Goal: Task Accomplishment & Management: Manage account settings

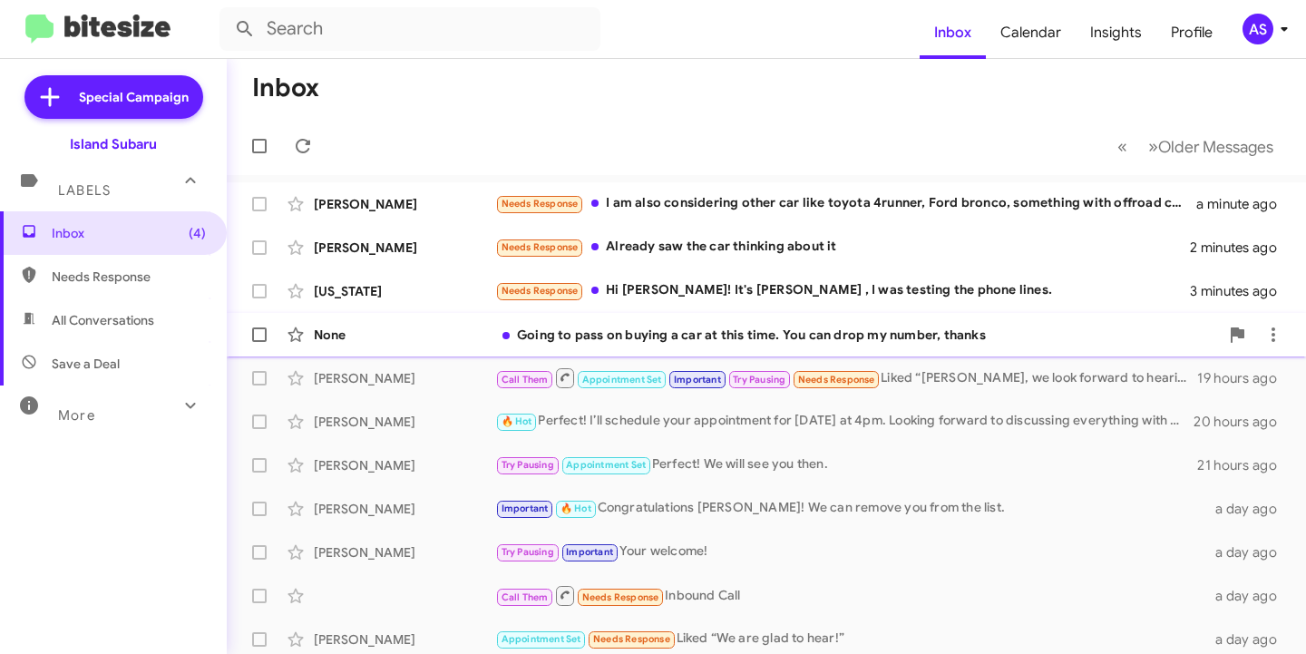
click at [413, 338] on div "None" at bounding box center [404, 335] width 181 height 18
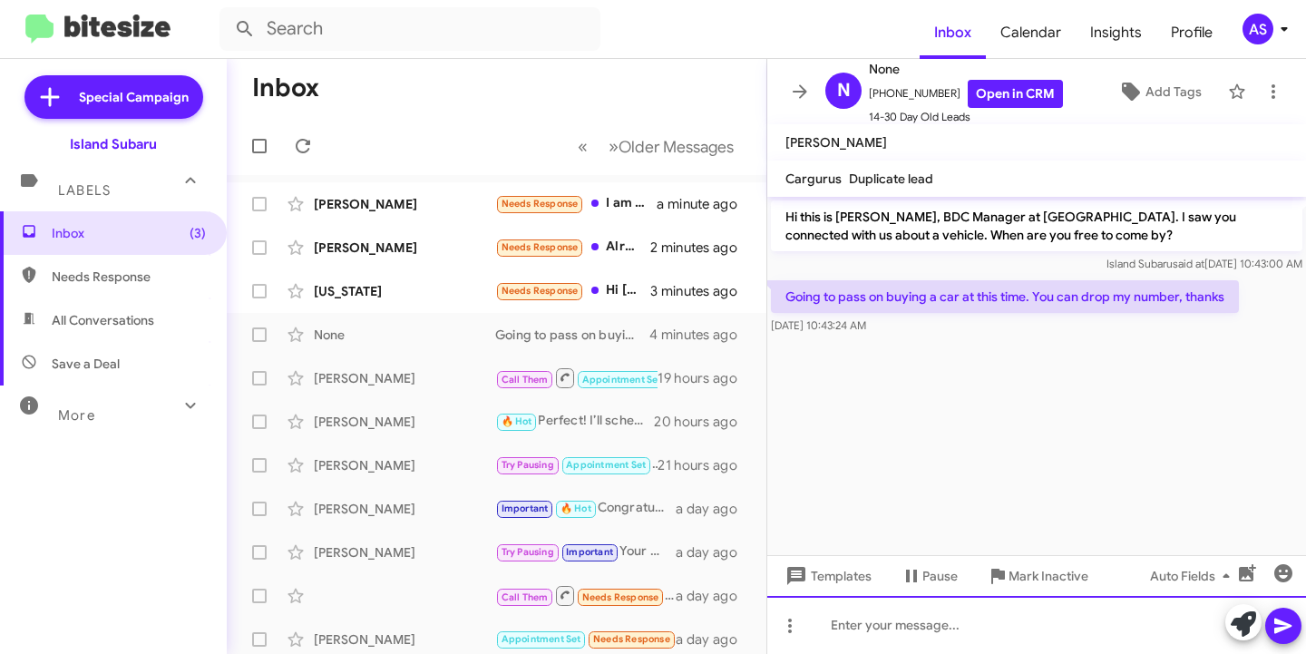
click at [865, 610] on div at bounding box center [1037, 625] width 539 height 58
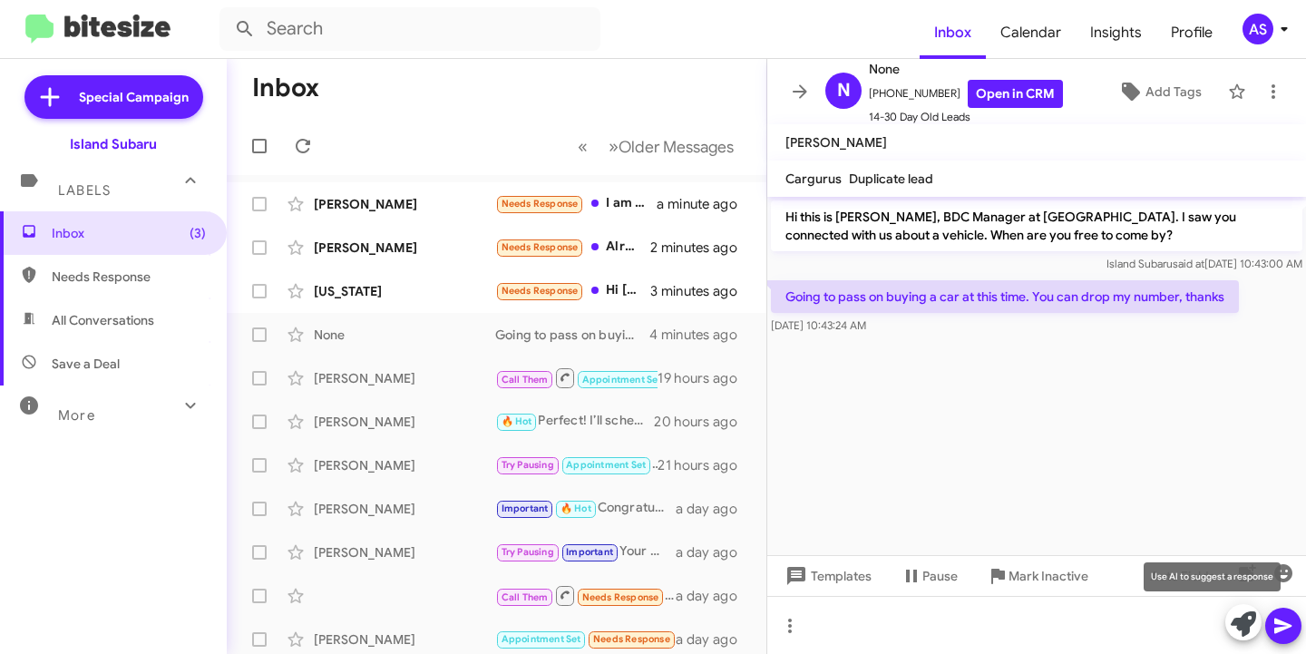
click at [1245, 624] on icon at bounding box center [1243, 624] width 25 height 25
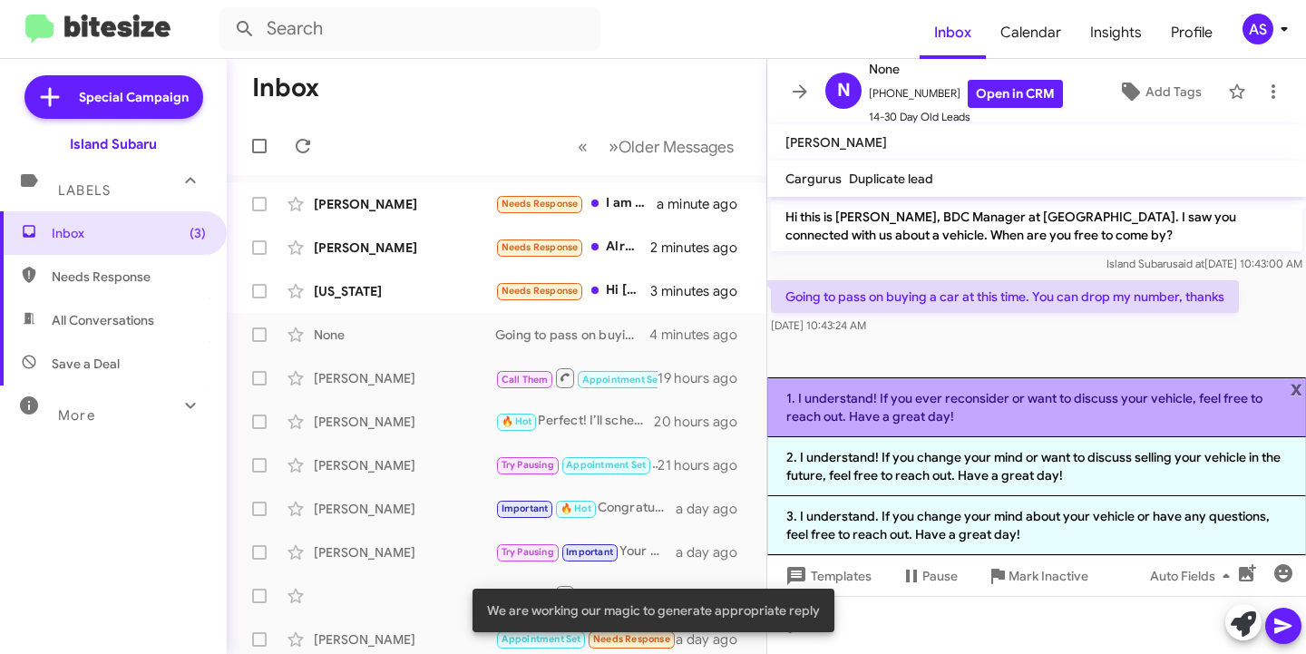
click at [1083, 405] on li "1. I understand! If you ever reconsider or want to discuss your vehicle, feel f…" at bounding box center [1037, 407] width 539 height 60
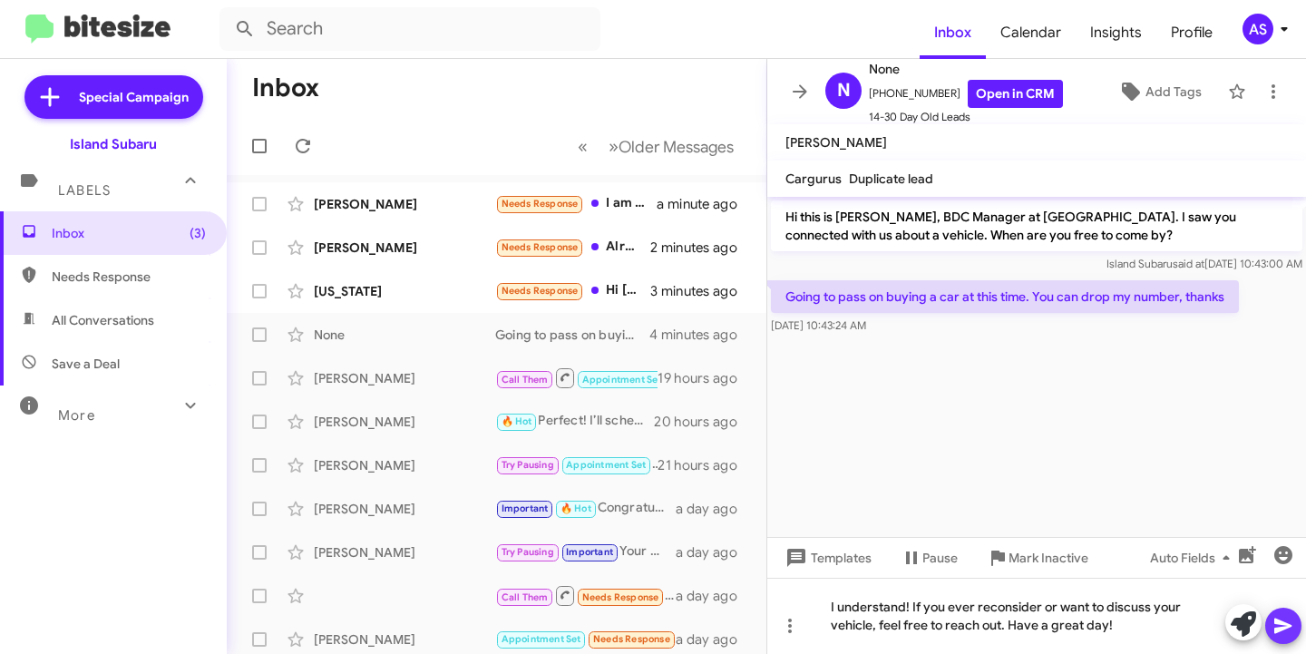
click at [1270, 629] on button at bounding box center [1284, 626] width 36 height 36
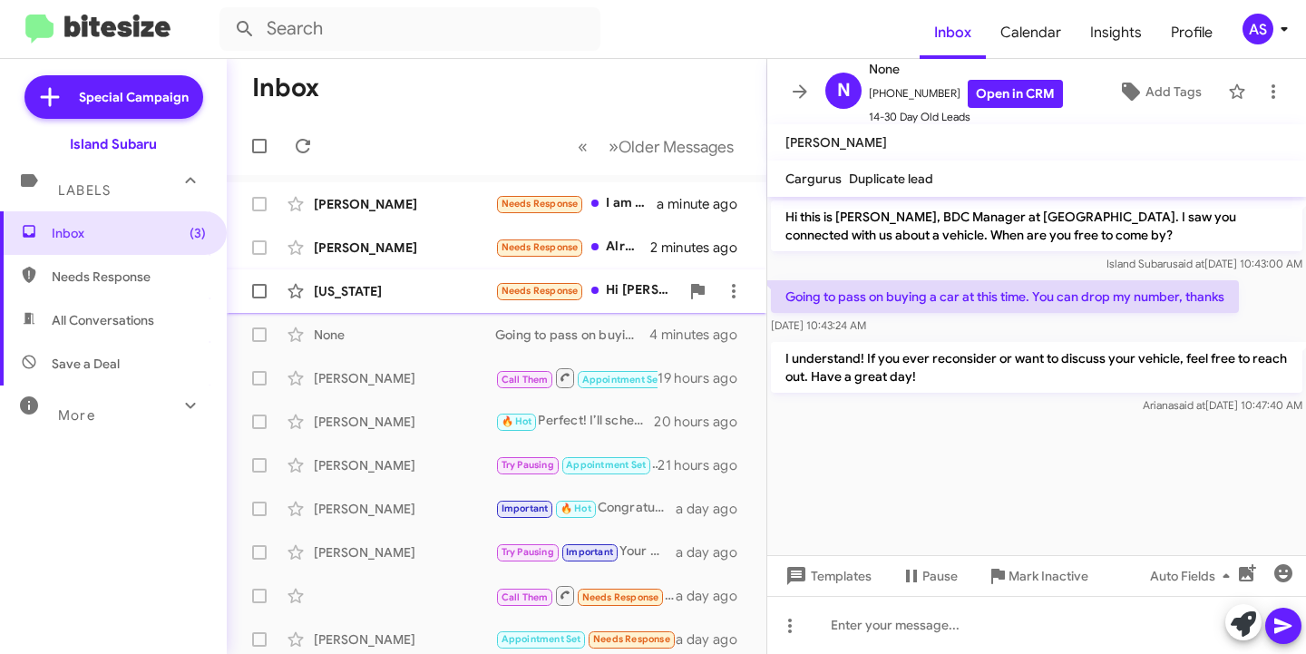
click at [364, 280] on div "New York Needs Response Hi Stephanie! It's Trudi , I was testing the phone line…" at bounding box center [496, 291] width 511 height 36
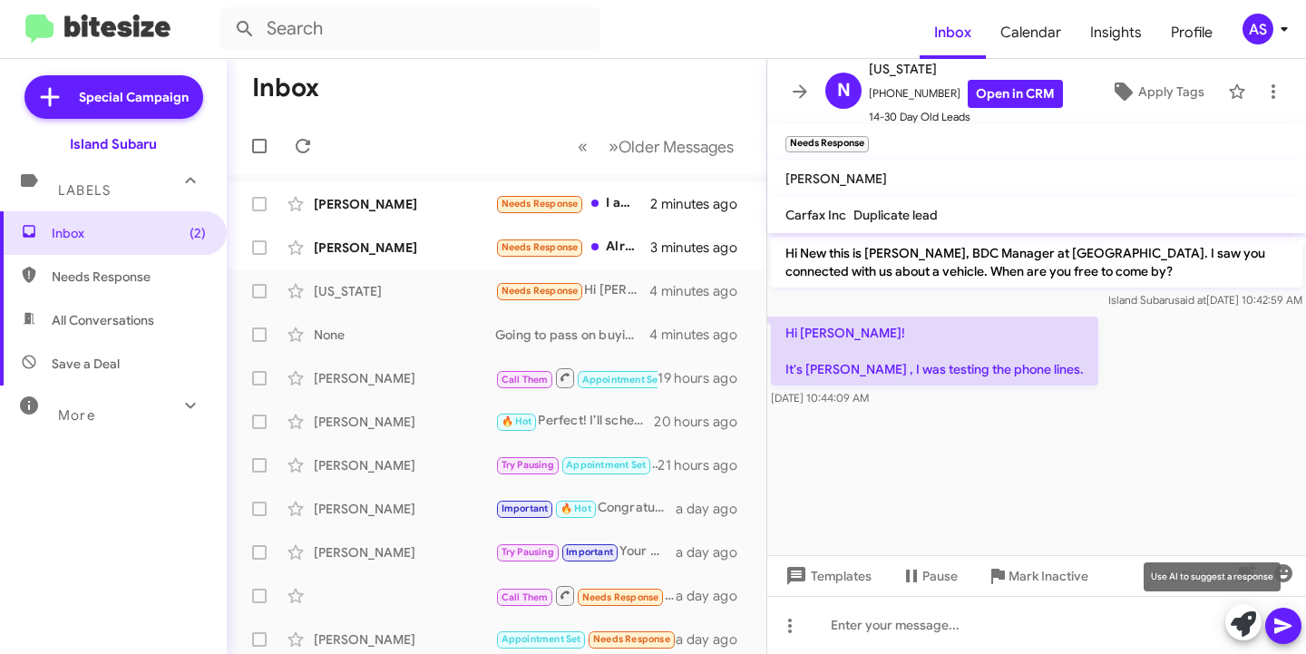
click at [1253, 619] on icon at bounding box center [1243, 624] width 25 height 25
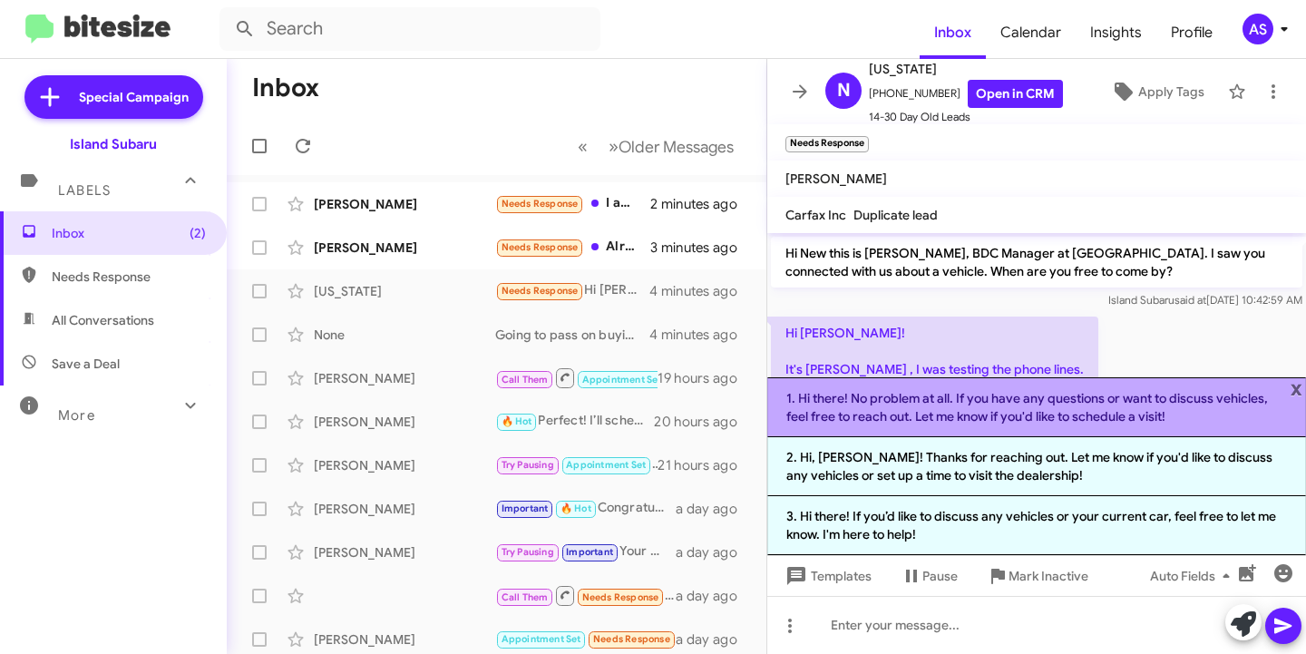
click at [1002, 415] on li "1. Hi there! No problem at all. If you have any questions or want to discuss ve…" at bounding box center [1037, 407] width 539 height 60
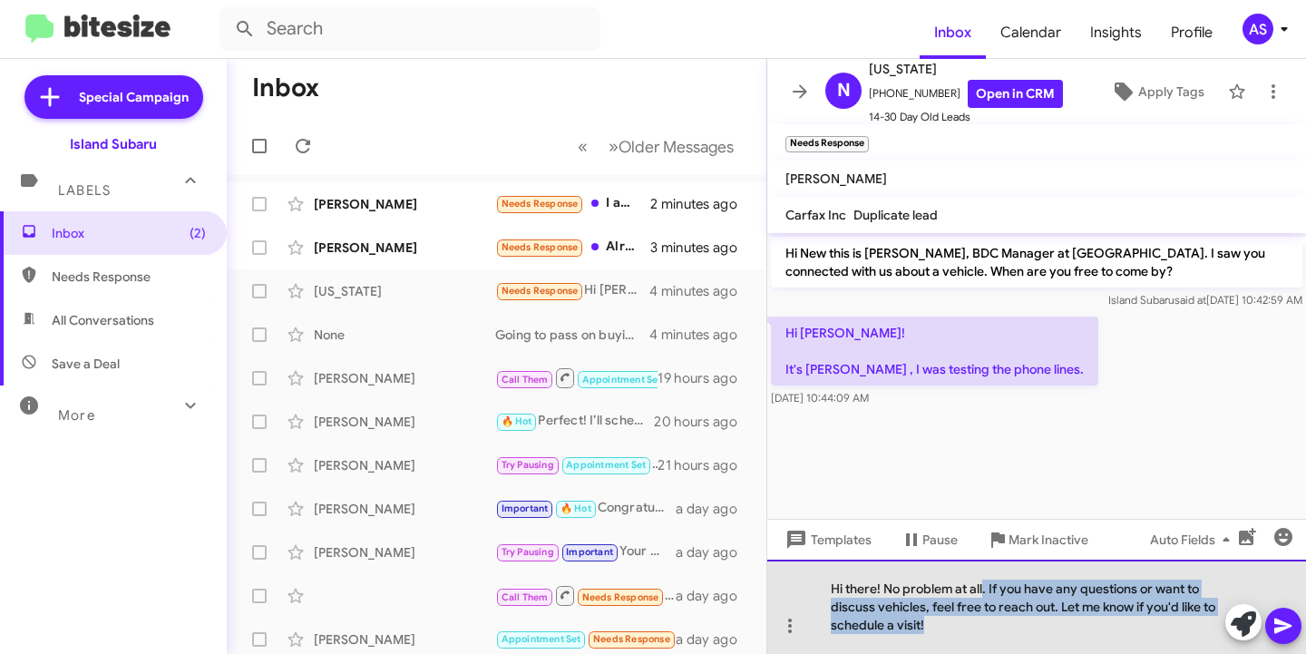
drag, startPoint x: 985, startPoint y: 592, endPoint x: 1022, endPoint y: 628, distance: 52.0
click at [1022, 628] on div "Hi there! No problem at all. If you have any questions or want to discuss vehic…" at bounding box center [1037, 607] width 539 height 94
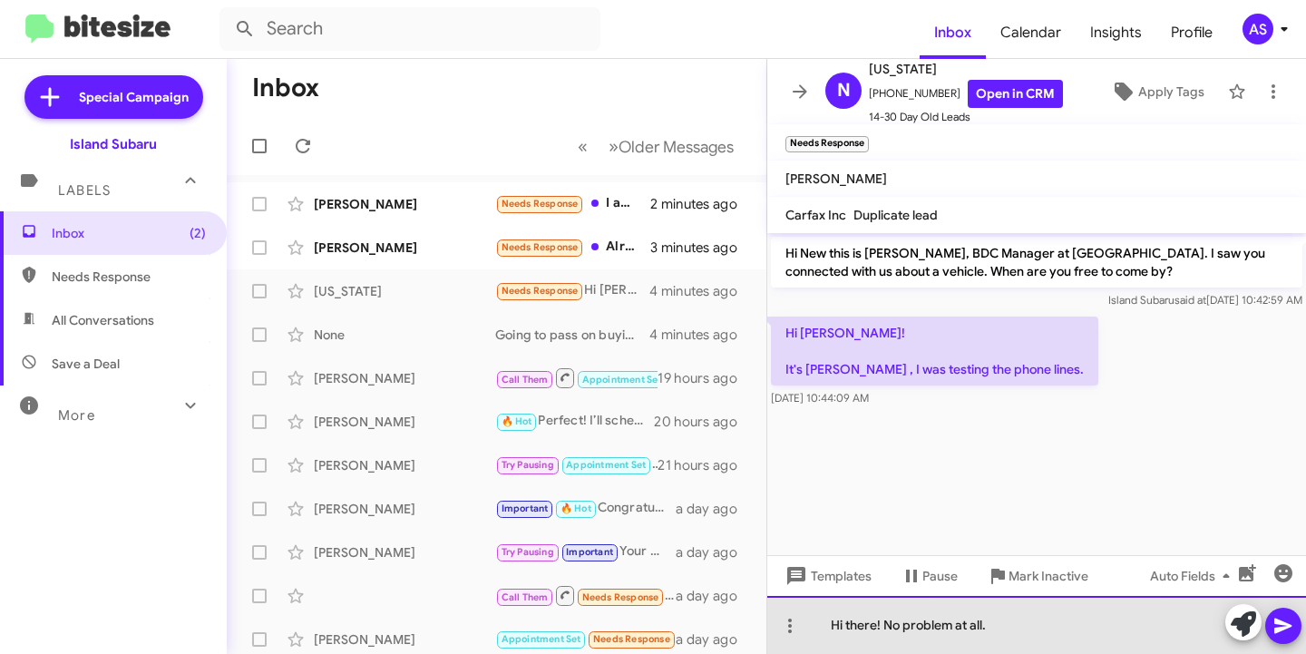
drag, startPoint x: 1004, startPoint y: 630, endPoint x: 812, endPoint y: 629, distance: 192.3
click at [831, 633] on div "Hi there! No problem at all." at bounding box center [1037, 625] width 539 height 58
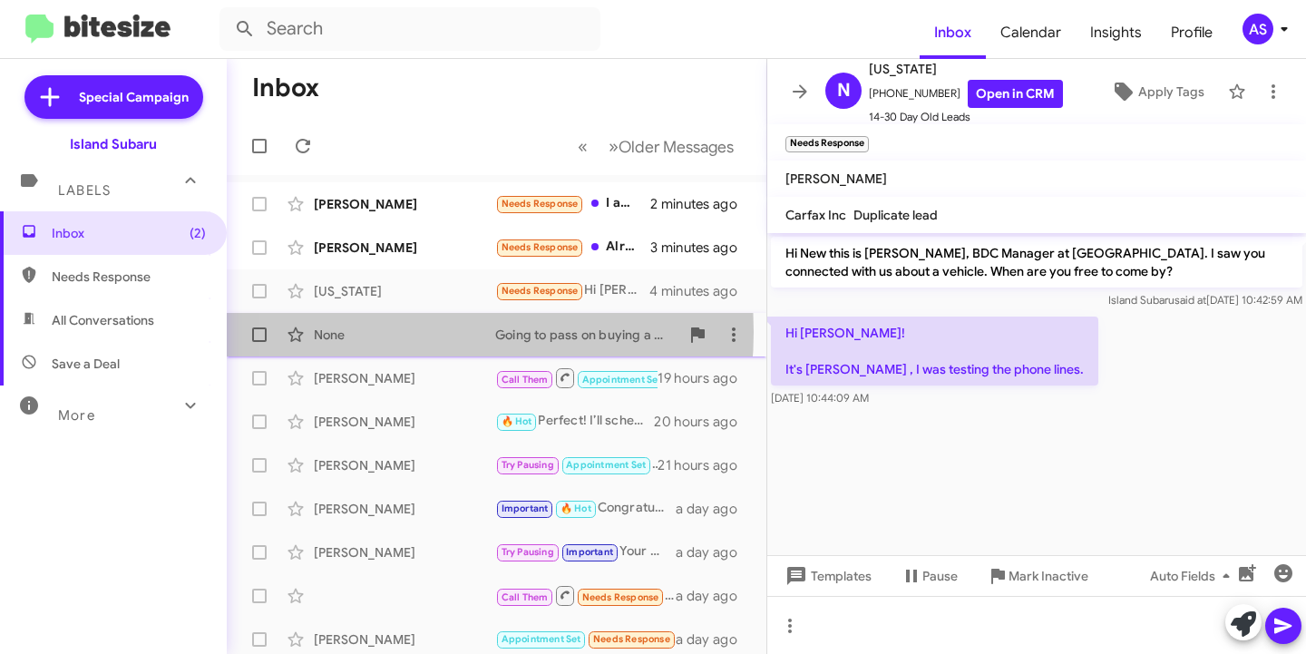
click at [391, 332] on div "None" at bounding box center [404, 335] width 181 height 18
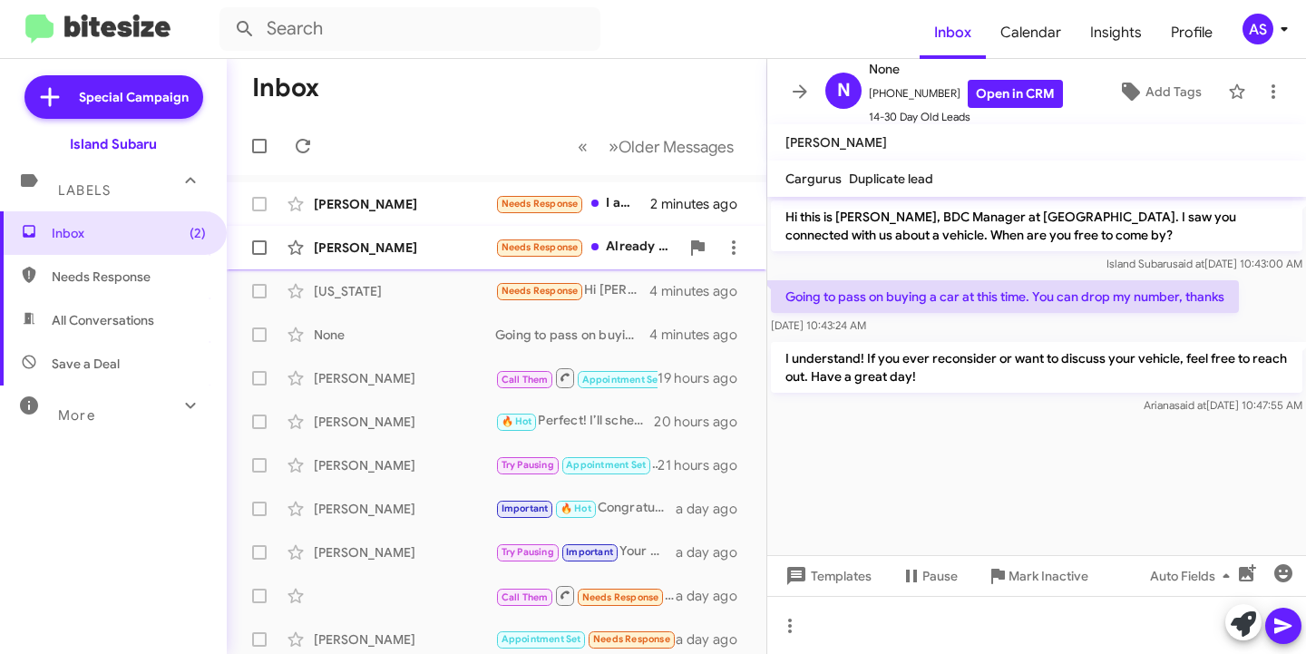
click at [391, 240] on div "[PERSON_NAME]" at bounding box center [404, 248] width 181 height 18
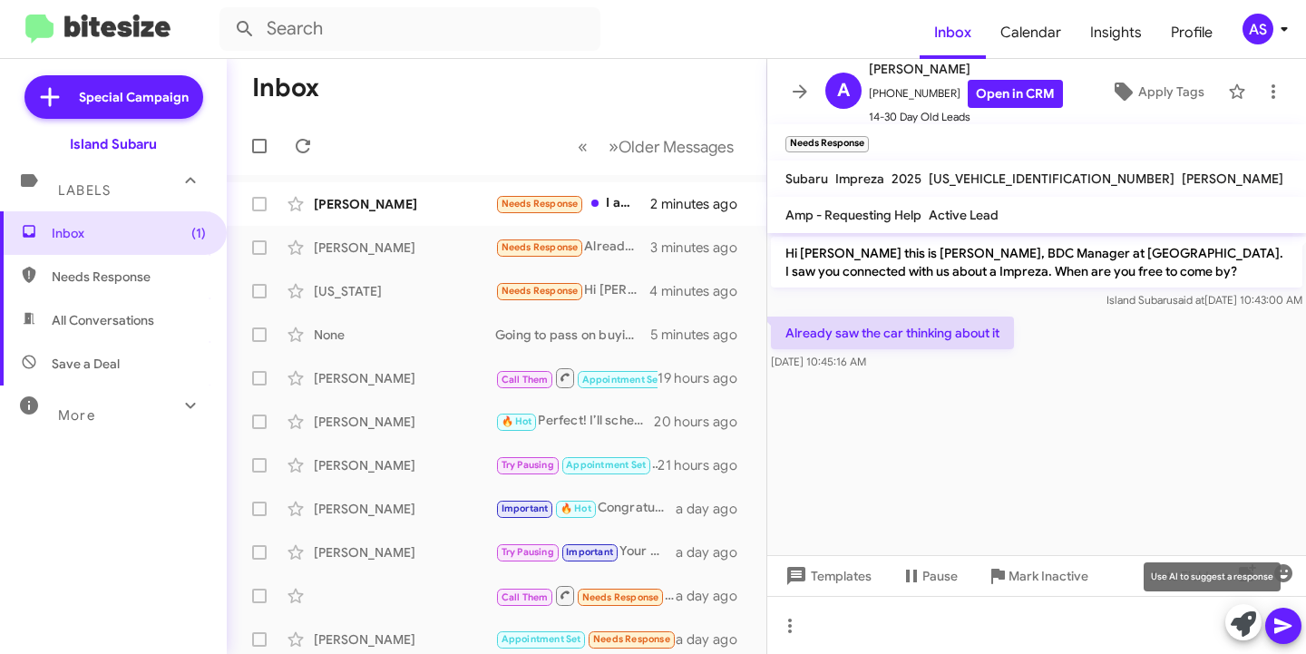
click at [1237, 621] on icon at bounding box center [1243, 624] width 25 height 25
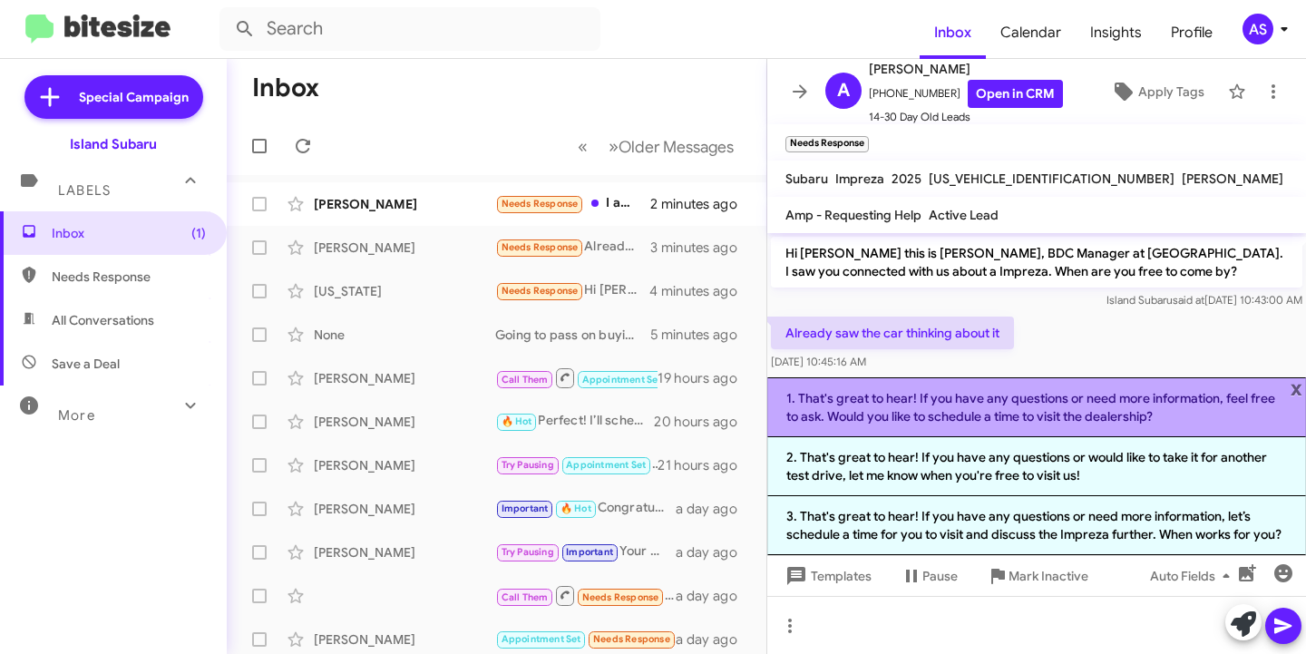
click at [1117, 422] on li "1. That's great to hear! If you have any questions or need more information, fe…" at bounding box center [1037, 407] width 539 height 60
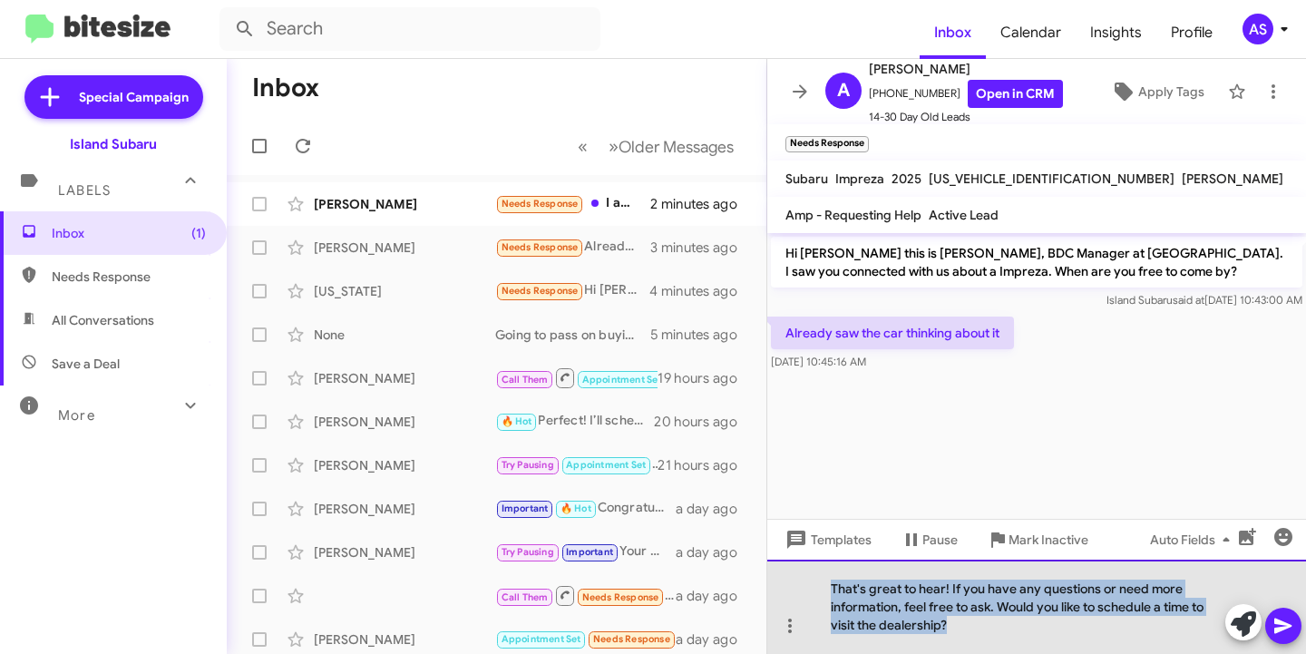
drag, startPoint x: 984, startPoint y: 628, endPoint x: 802, endPoint y: 579, distance: 188.8
click at [813, 583] on div "That's great to hear! If you have any questions or need more information, feel …" at bounding box center [1037, 607] width 539 height 94
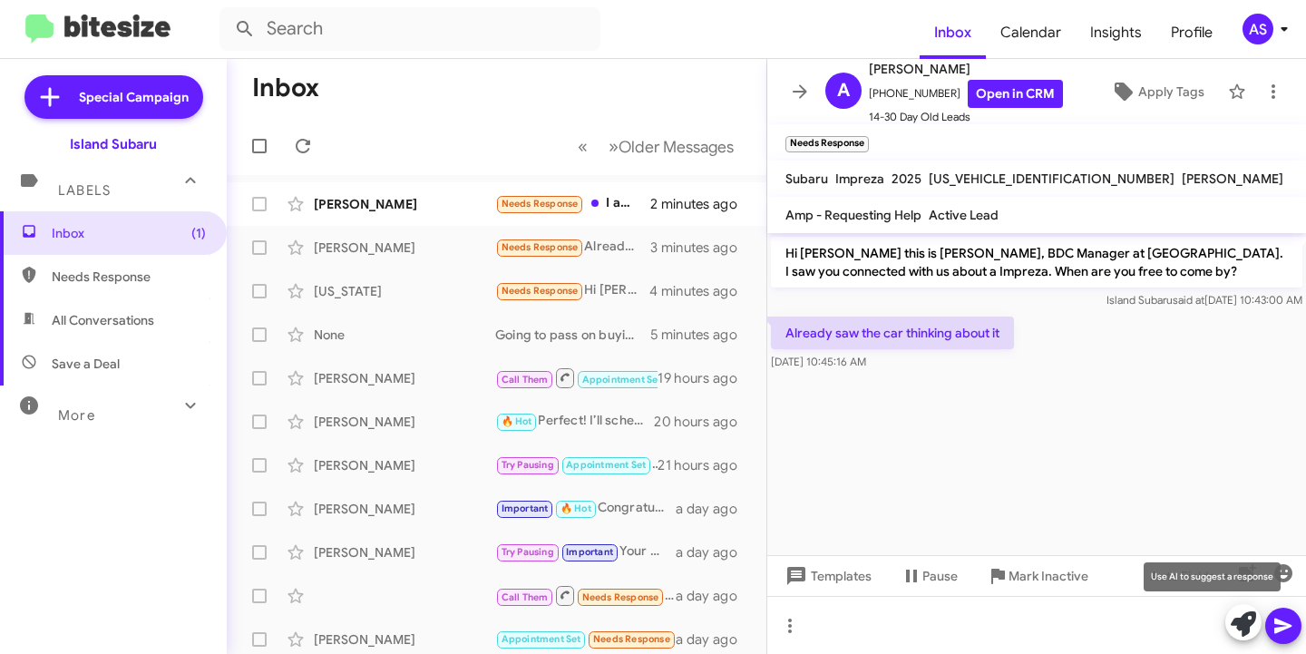
click at [1257, 620] on button at bounding box center [1244, 622] width 36 height 36
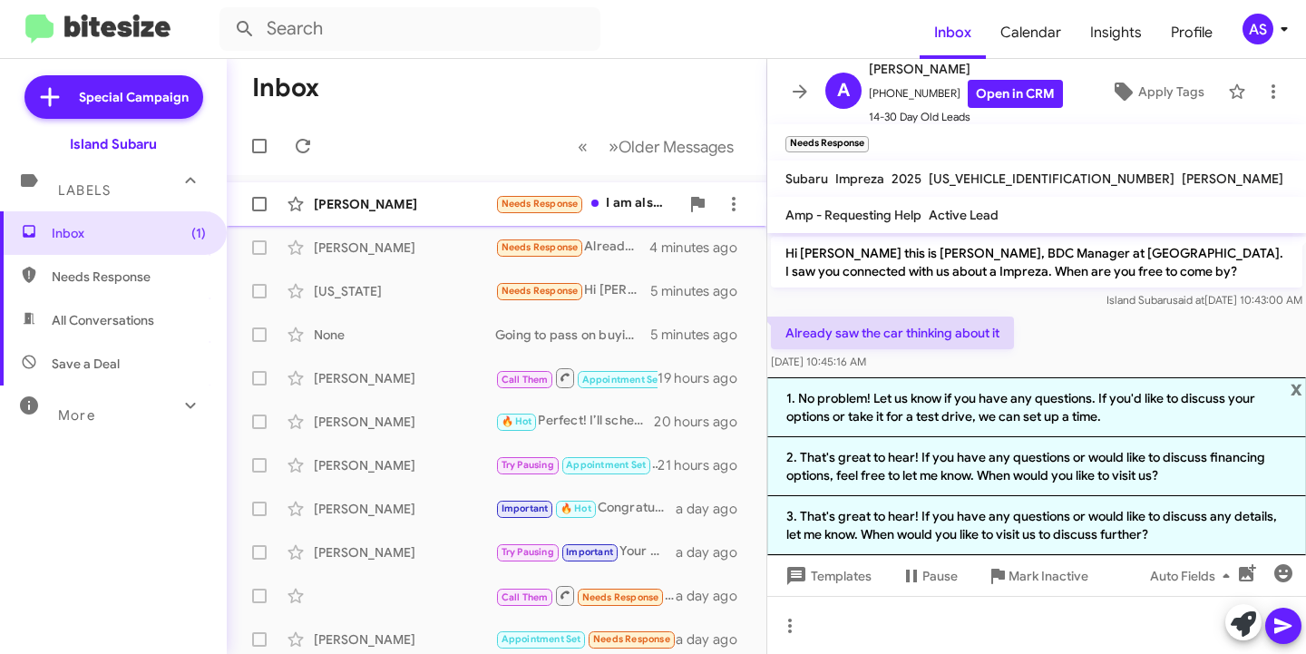
click at [390, 187] on div "Aiden Choy Needs Response I am also considering other car like toyota 4runner, …" at bounding box center [496, 204] width 511 height 36
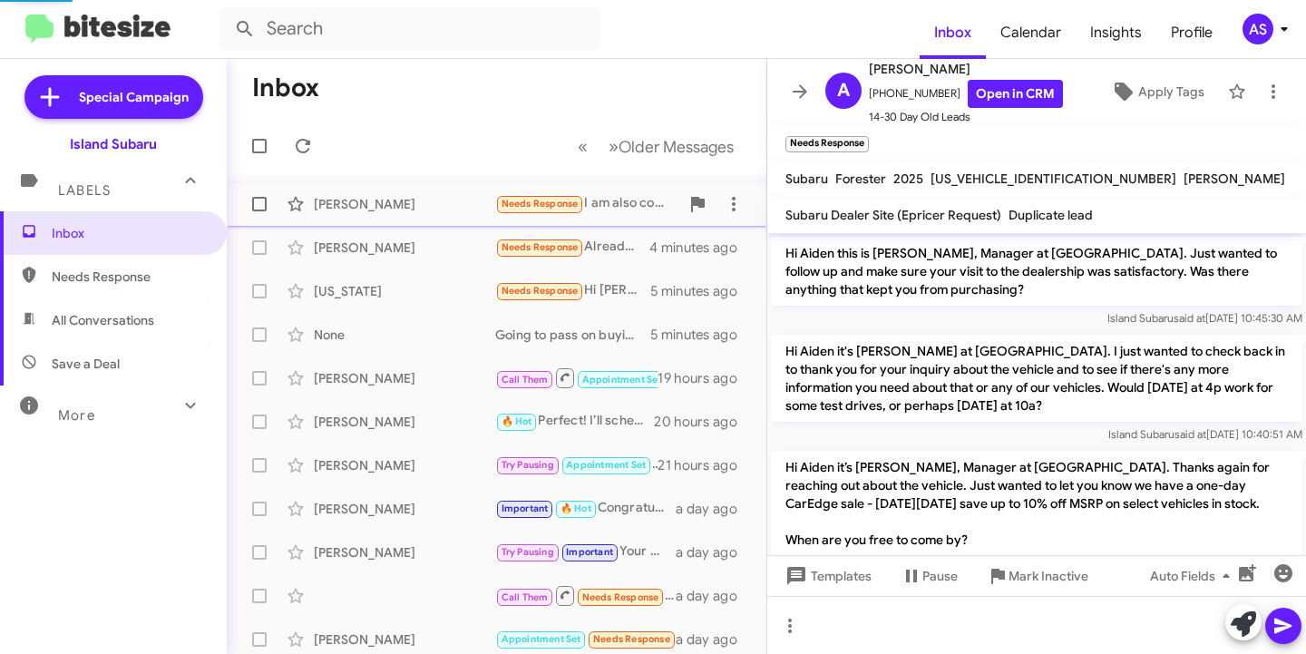
scroll to position [1590, 0]
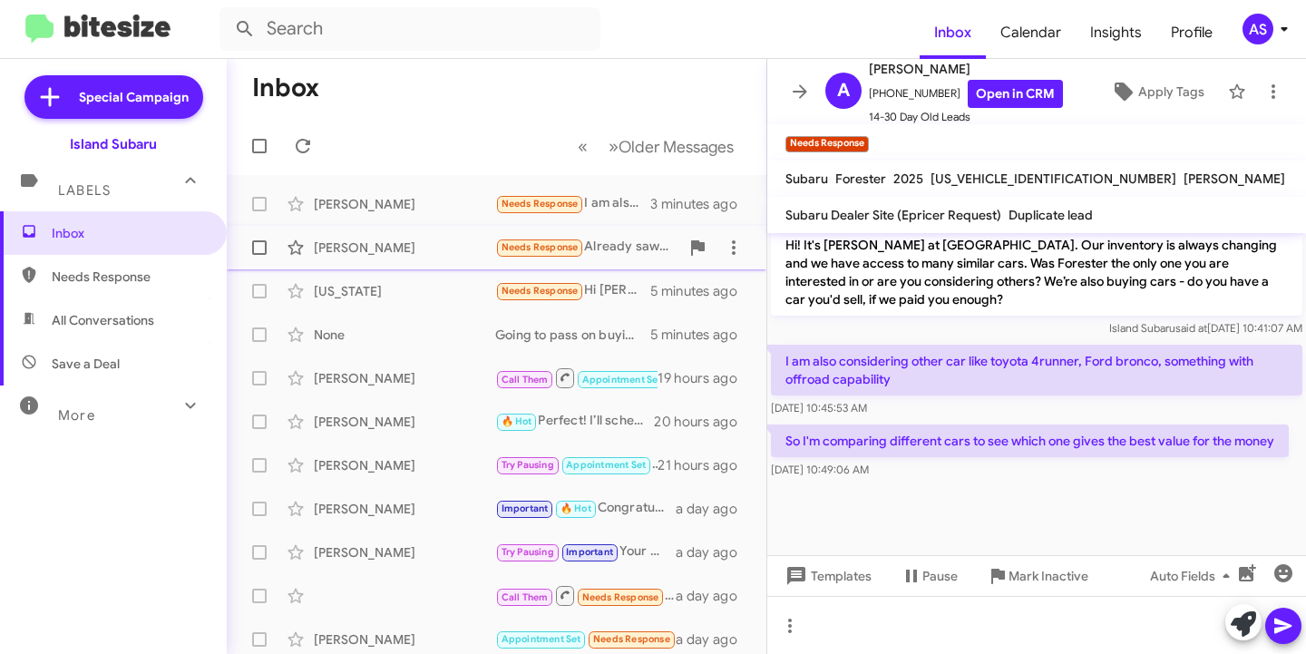
click at [362, 231] on div "Andrew Atlas Needs Response Already saw the car thinking about it 4 minutes ago" at bounding box center [496, 248] width 511 height 36
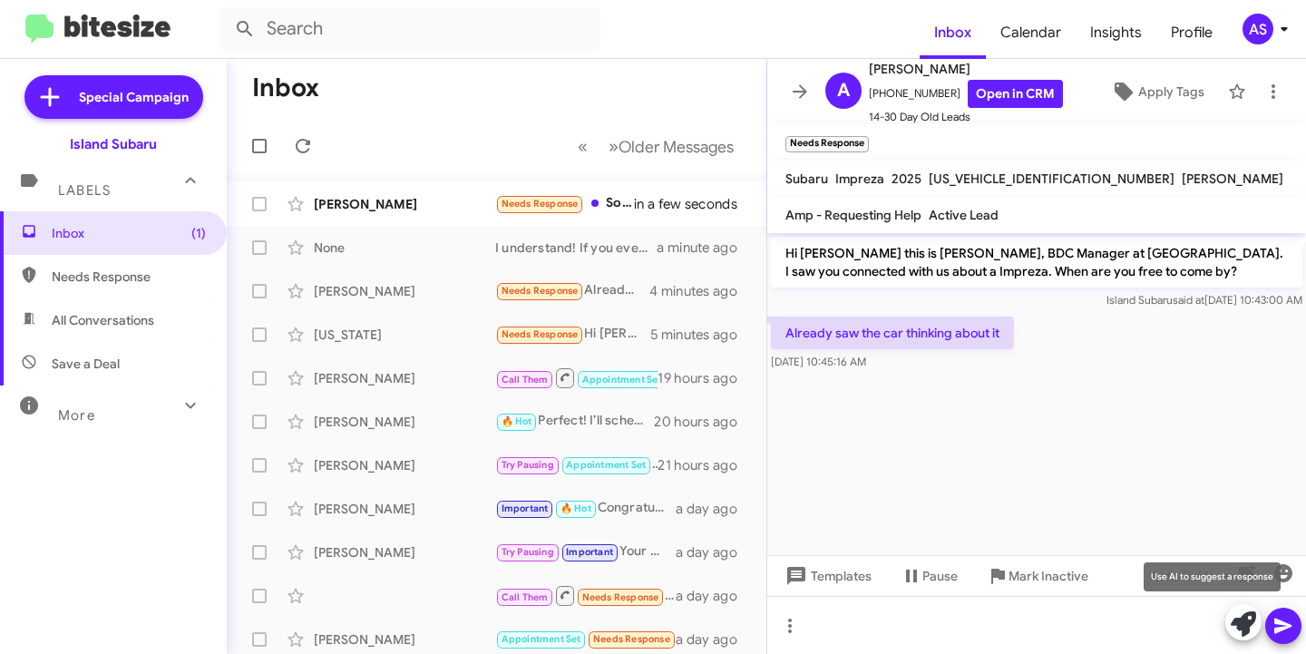
click at [1239, 627] on icon at bounding box center [1243, 624] width 25 height 25
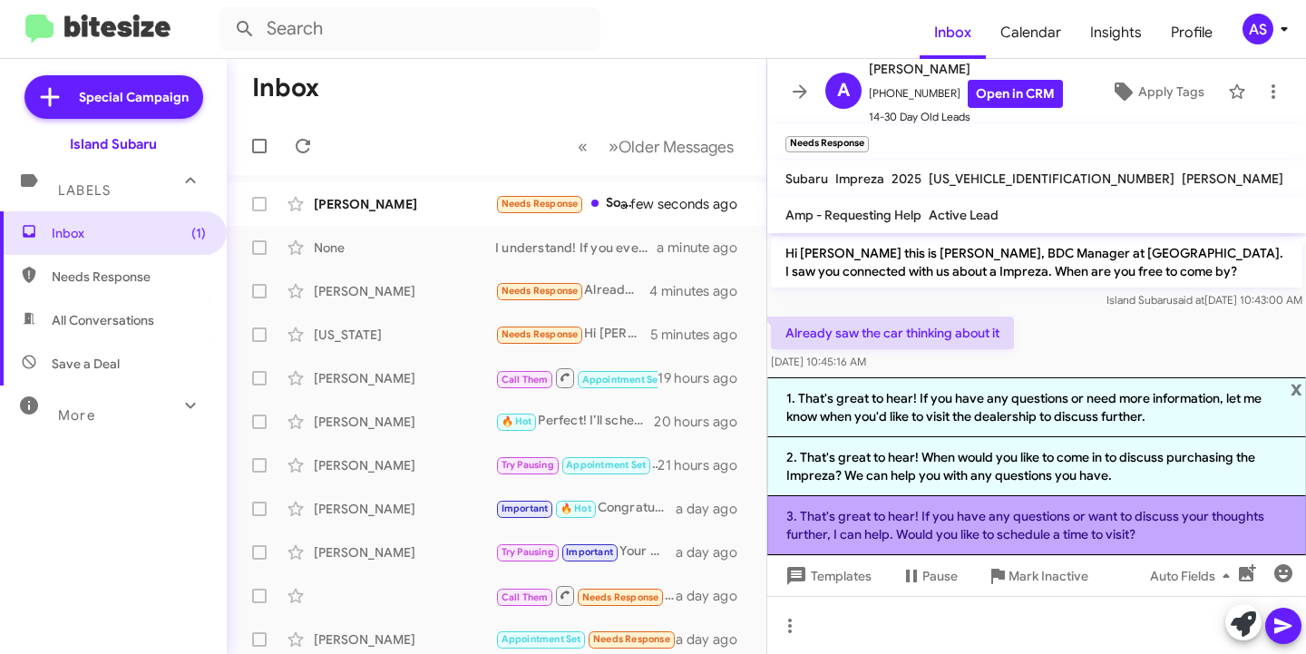
click at [1123, 513] on li "3. That's great to hear! If you have any questions or want to discuss your thou…" at bounding box center [1037, 525] width 539 height 59
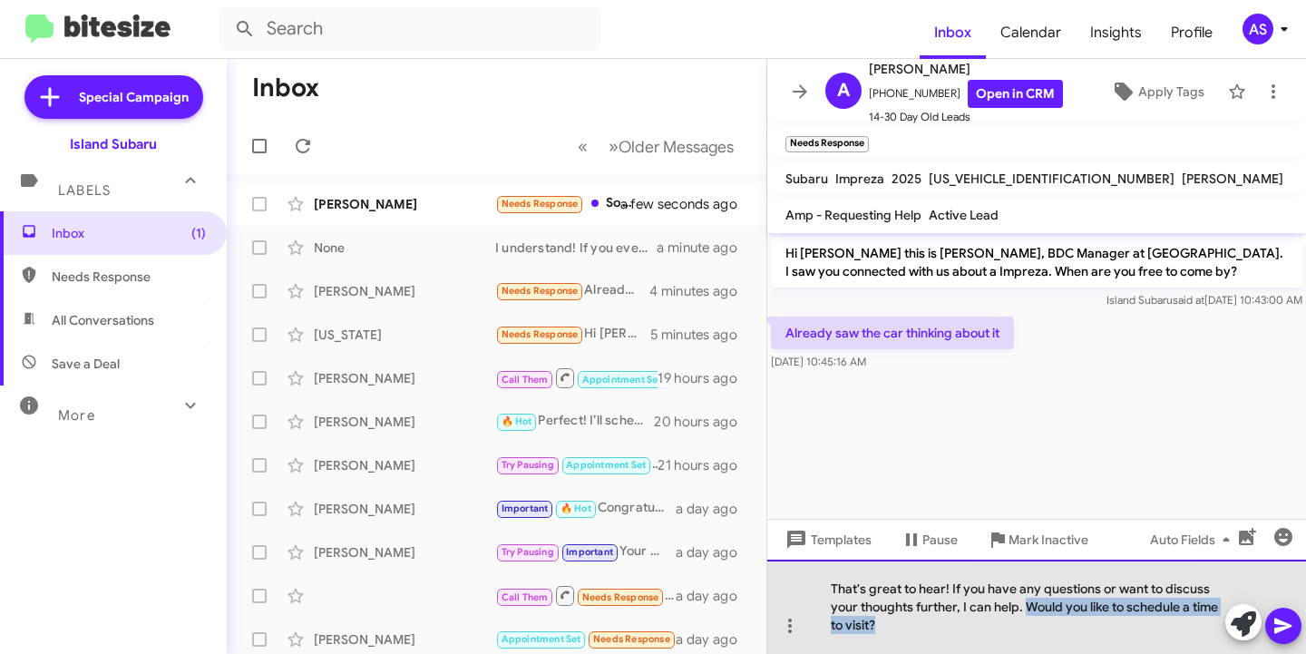
drag, startPoint x: 1025, startPoint y: 604, endPoint x: 1045, endPoint y: 627, distance: 30.2
click at [1045, 627] on div "That's great to hear! If you have any questions or want to discuss your thought…" at bounding box center [1037, 607] width 539 height 94
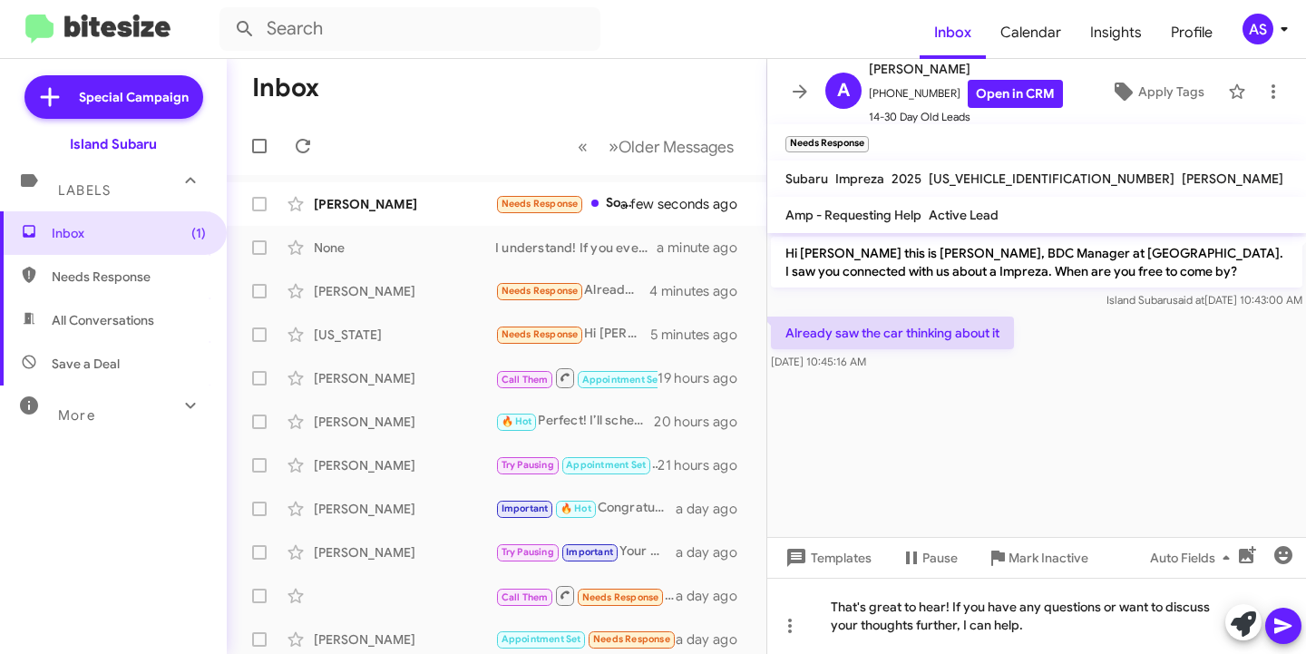
click at [1273, 626] on icon at bounding box center [1284, 626] width 22 height 22
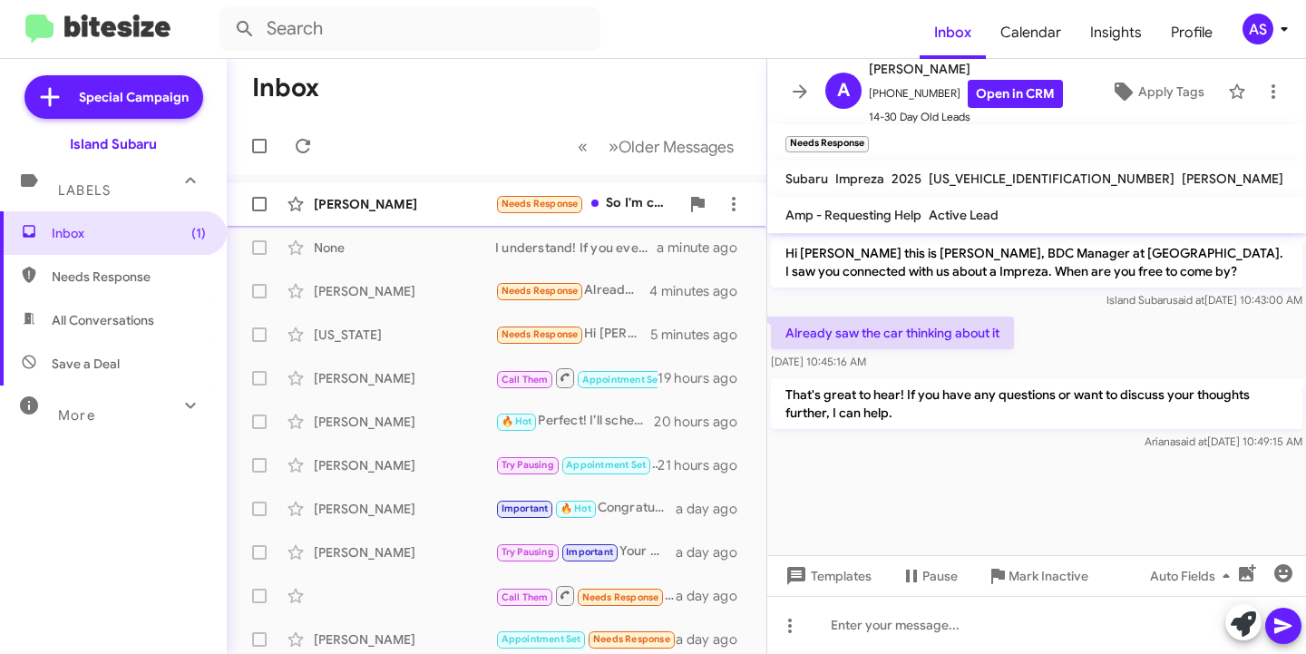
click at [371, 209] on div "[PERSON_NAME]" at bounding box center [404, 204] width 181 height 18
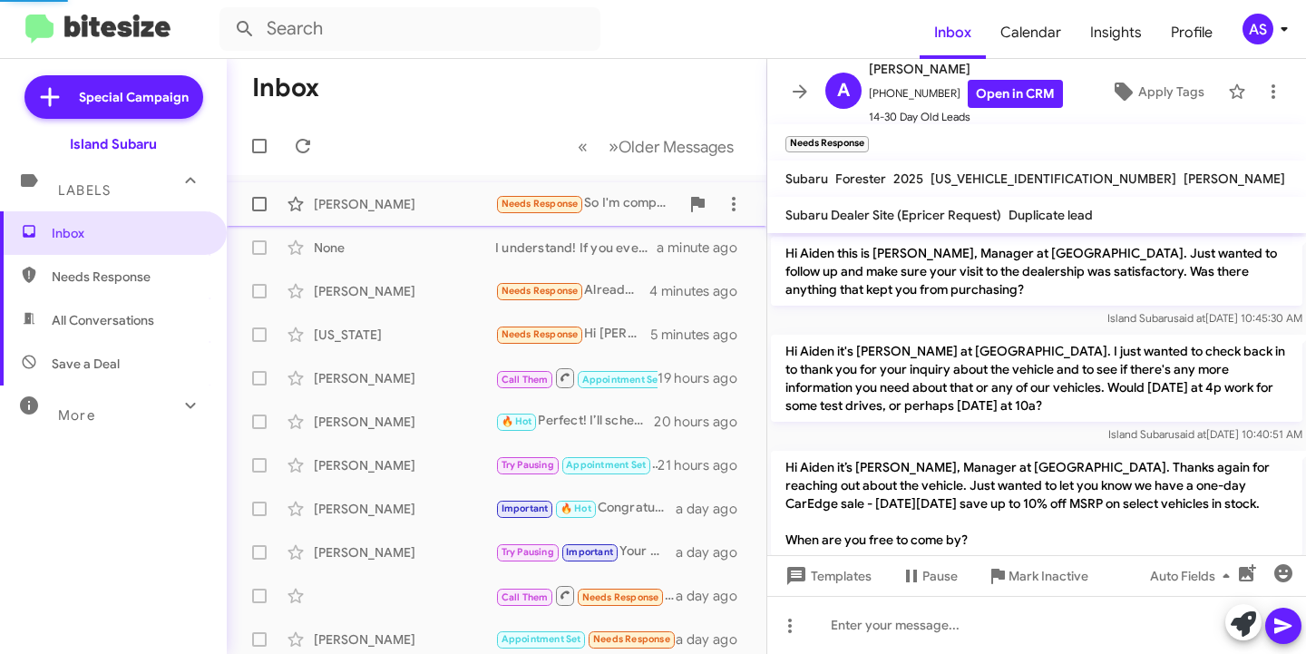
scroll to position [1590, 0]
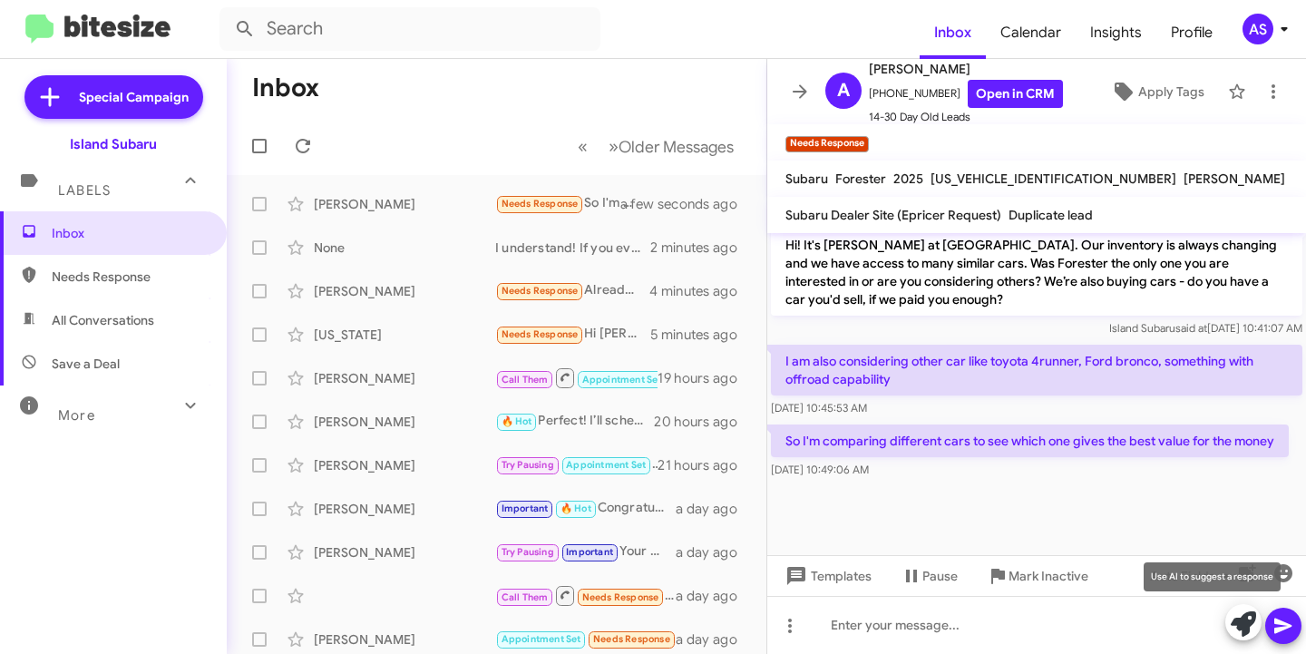
click at [1247, 628] on icon at bounding box center [1243, 624] width 25 height 25
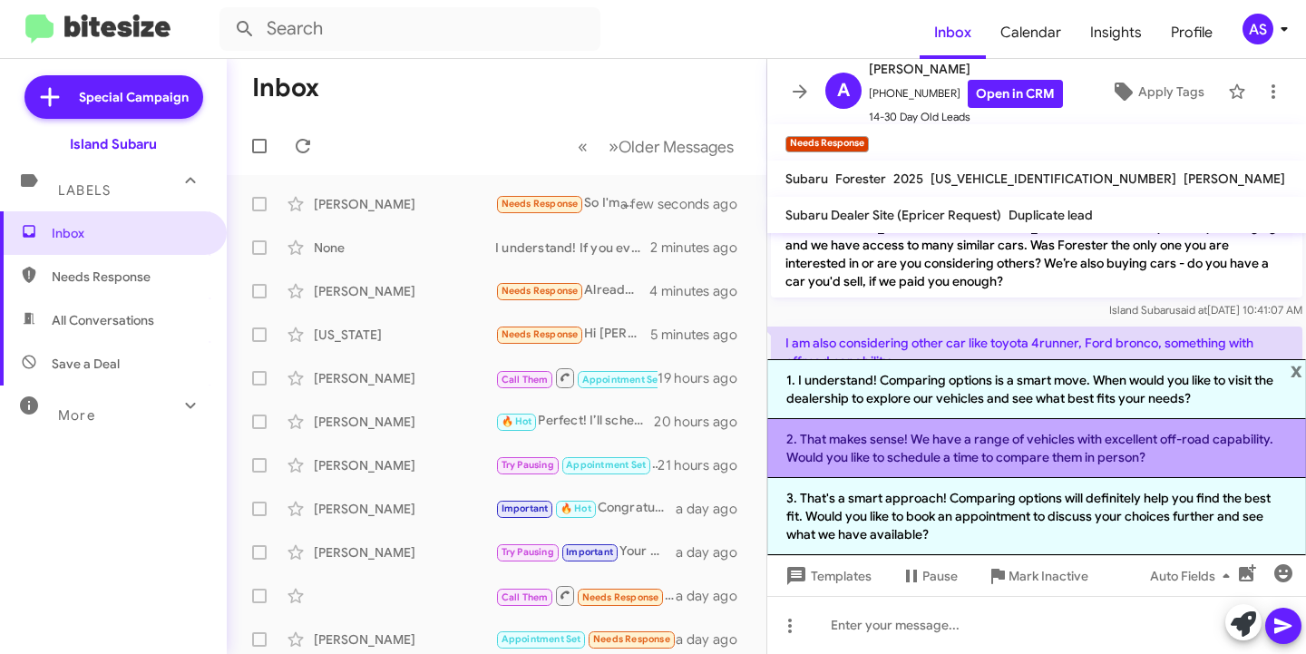
click at [1198, 448] on li "2. That makes sense! We have a range of vehicles with excellent off-road capabi…" at bounding box center [1037, 448] width 539 height 59
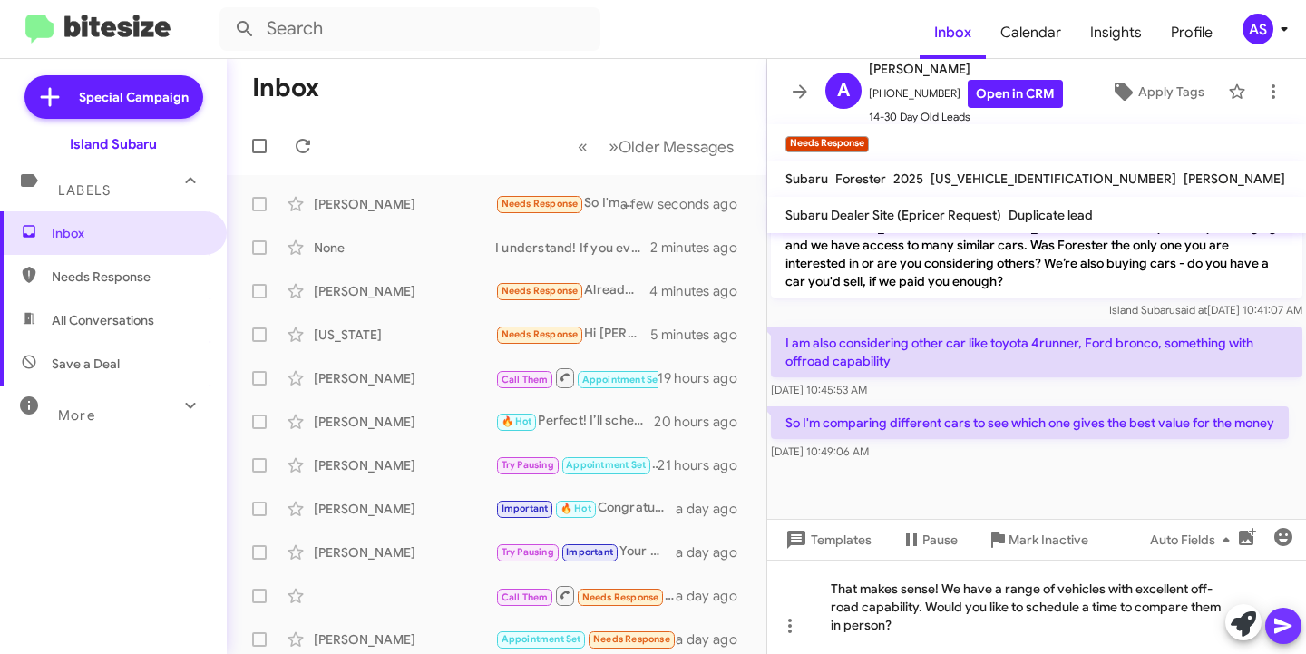
click at [1278, 626] on icon at bounding box center [1284, 626] width 22 height 22
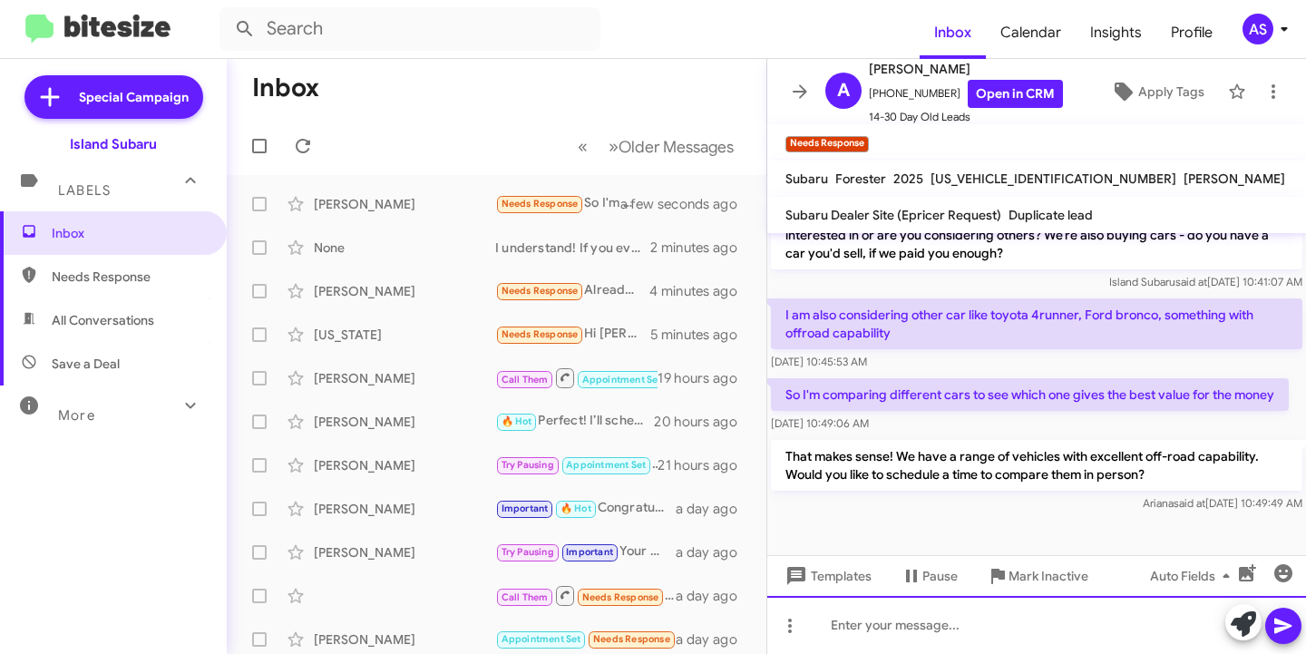
scroll to position [1675, 0]
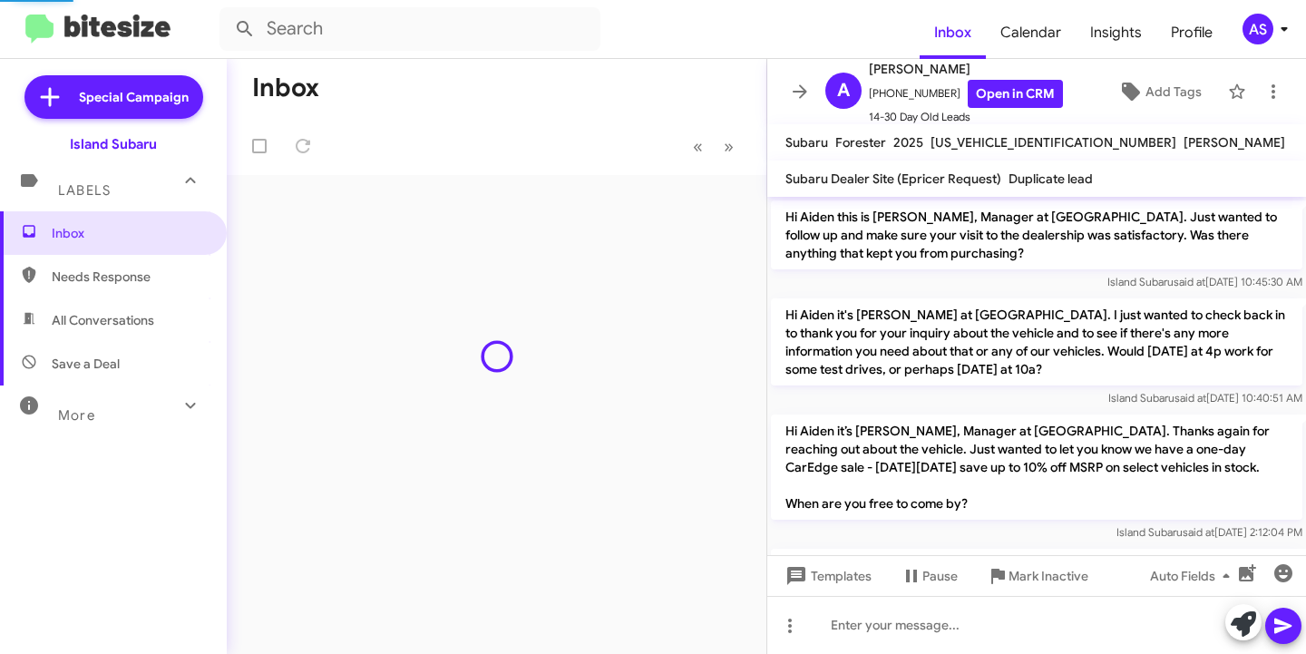
scroll to position [1639, 0]
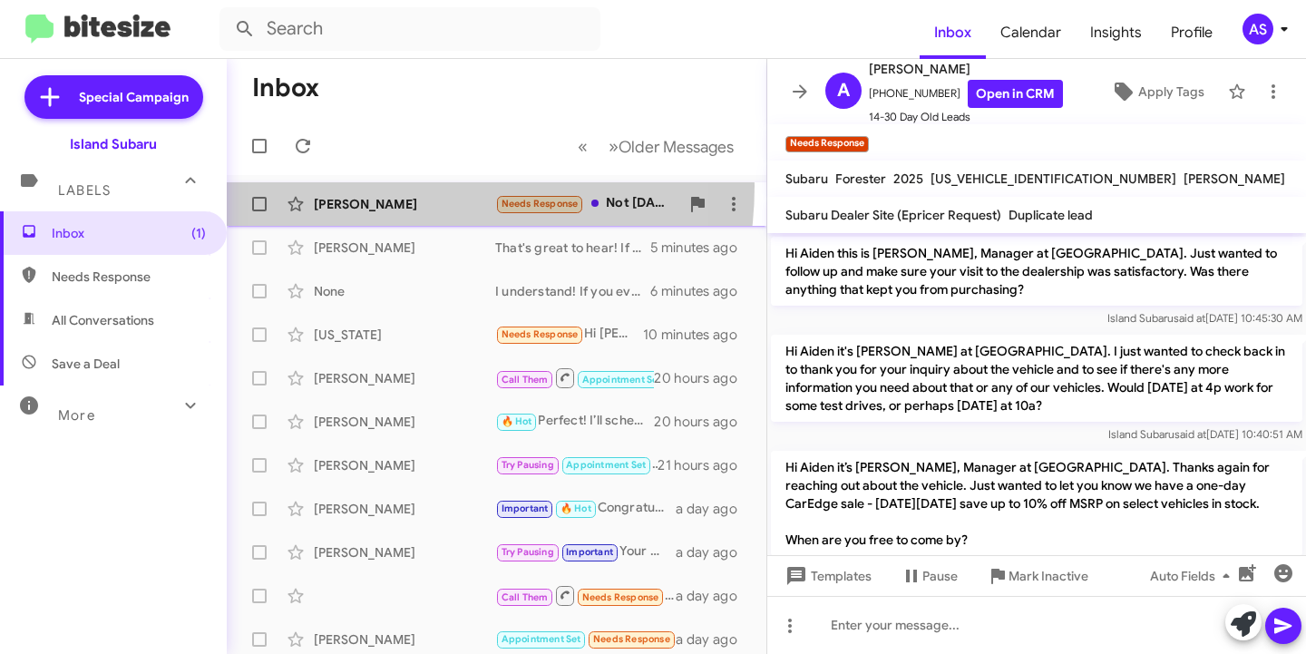
click at [386, 186] on div "[PERSON_NAME] Needs Response Not [DATE], how about [DATE]? a few seconds ago" at bounding box center [496, 204] width 511 height 36
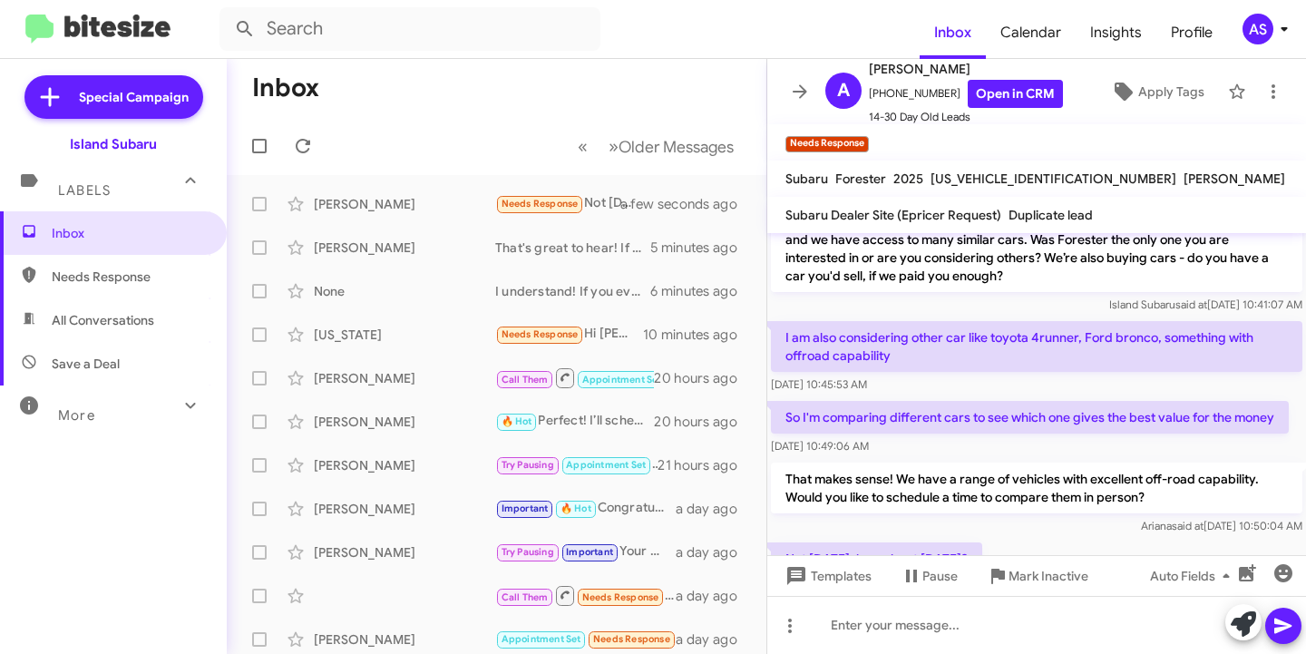
scroll to position [1741, 0]
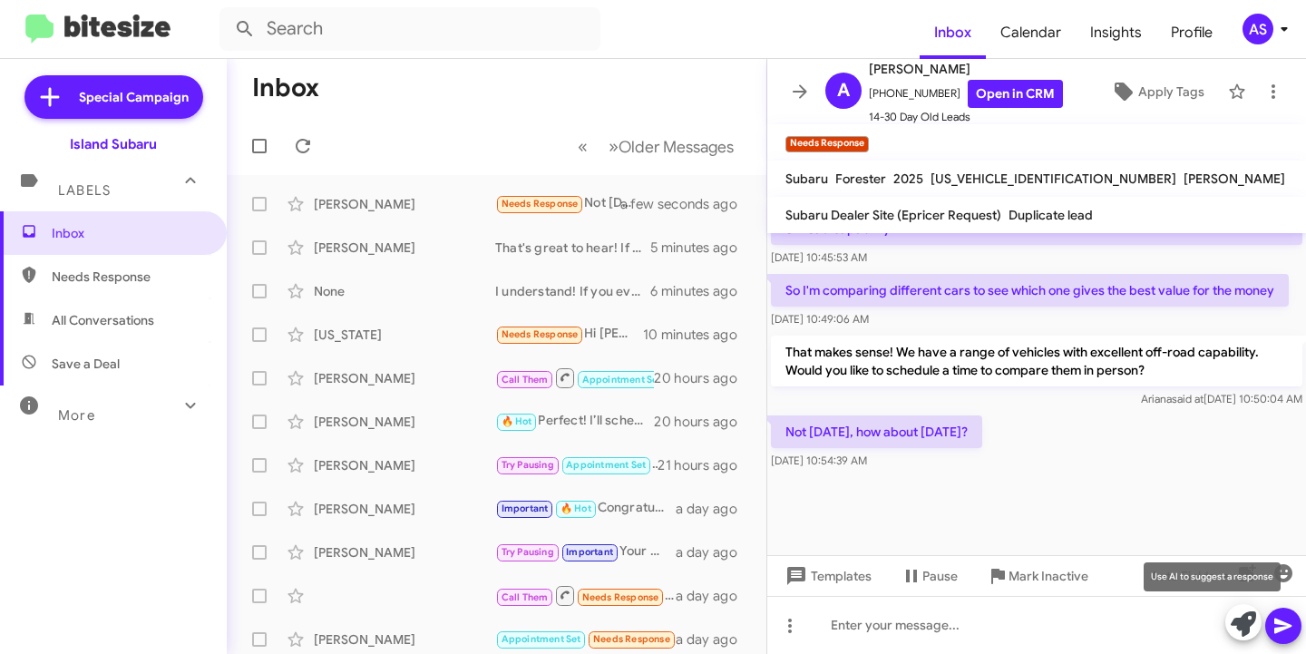
click at [1238, 615] on icon at bounding box center [1243, 624] width 25 height 25
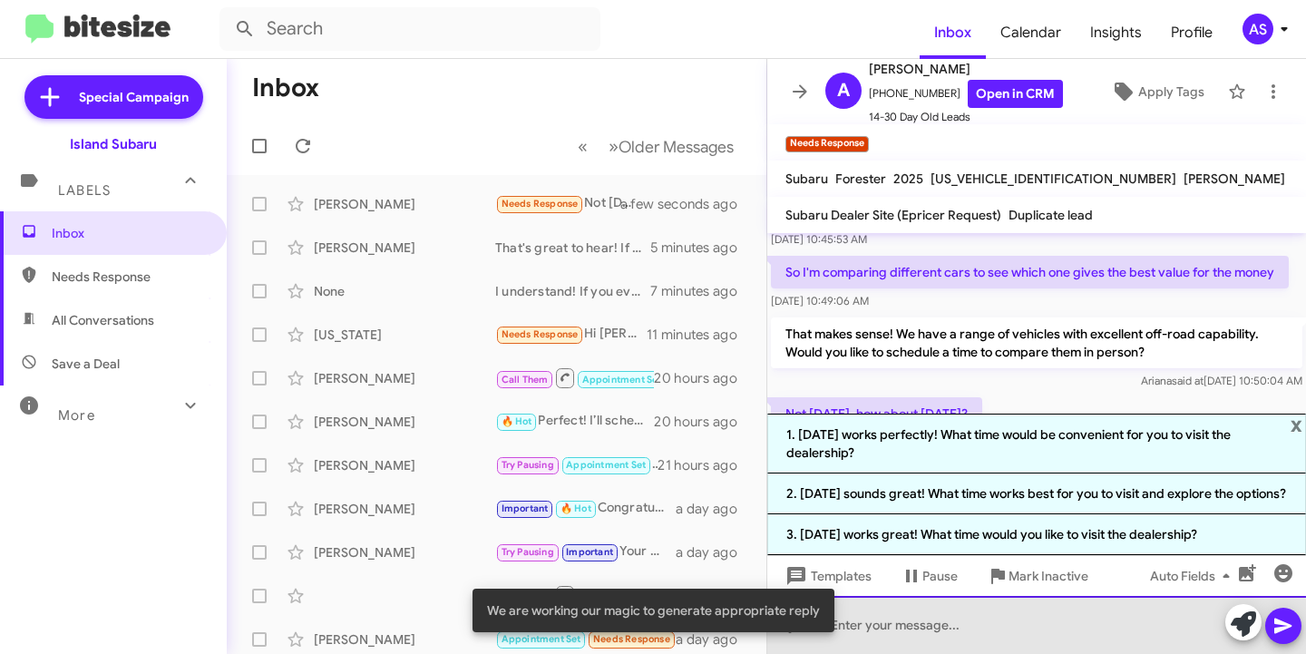
click at [885, 647] on div at bounding box center [1037, 625] width 539 height 58
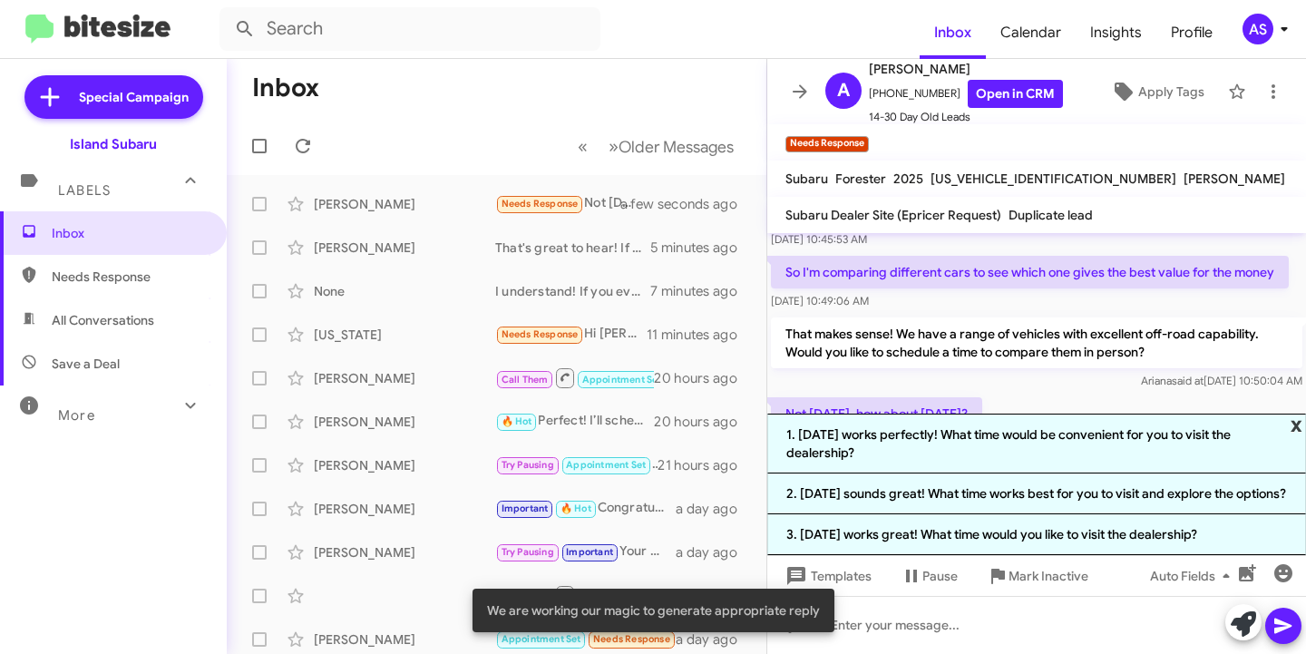
click at [1291, 414] on span "x" at bounding box center [1297, 425] width 12 height 22
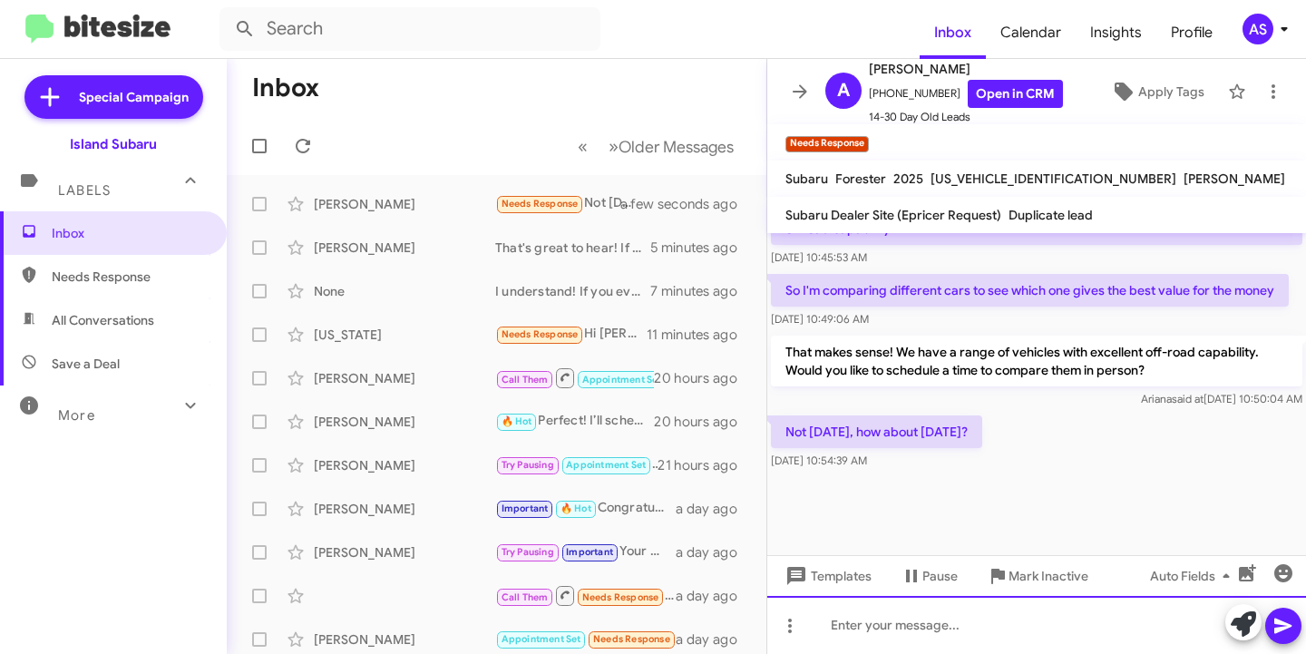
click at [1001, 615] on div at bounding box center [1037, 625] width 539 height 58
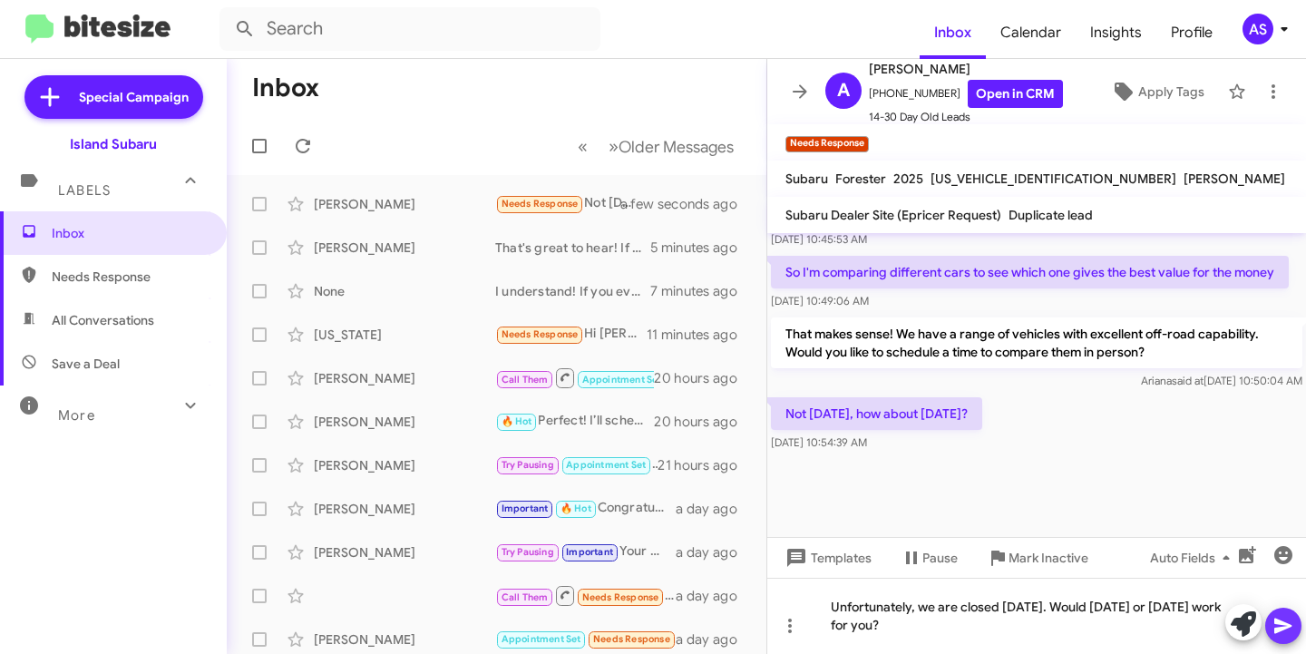
click at [1281, 621] on icon at bounding box center [1284, 626] width 22 height 22
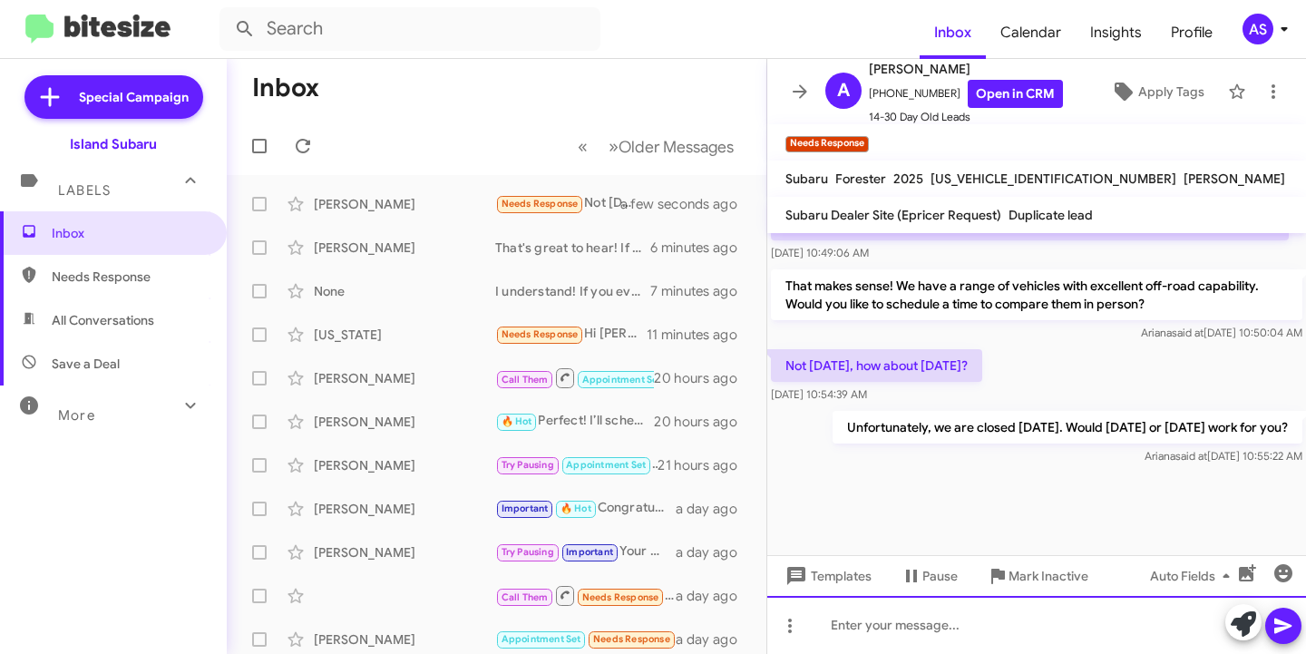
scroll to position [1825, 0]
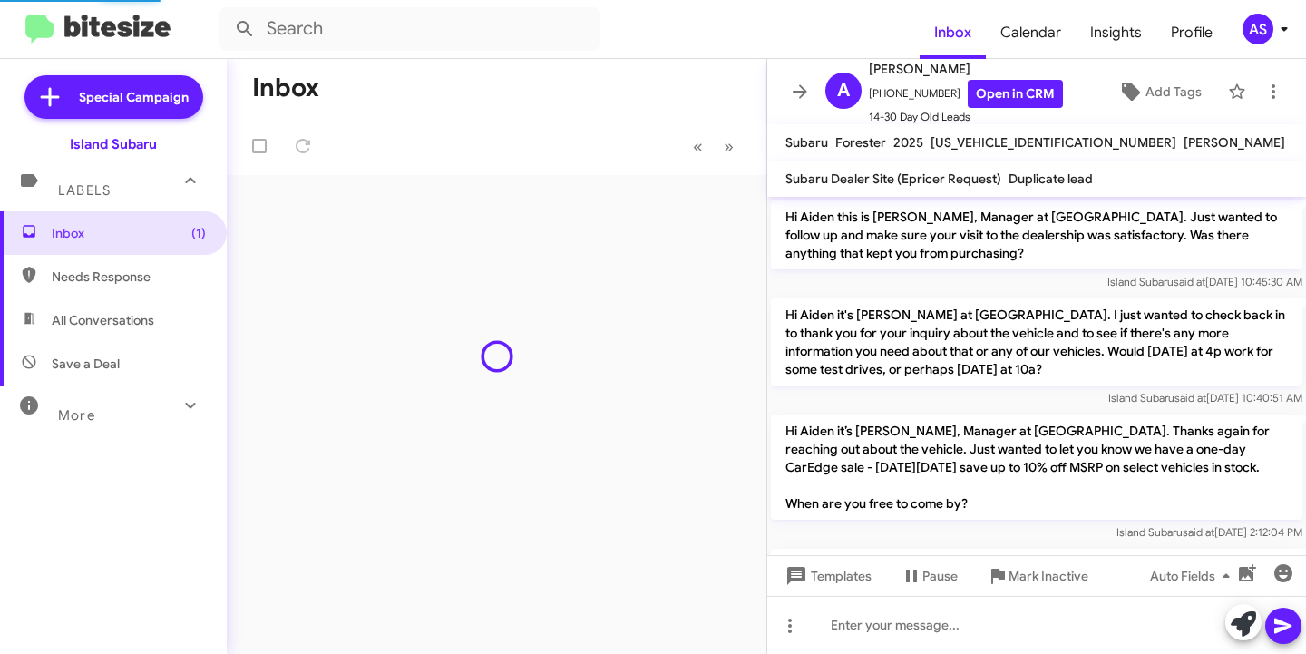
scroll to position [1789, 0]
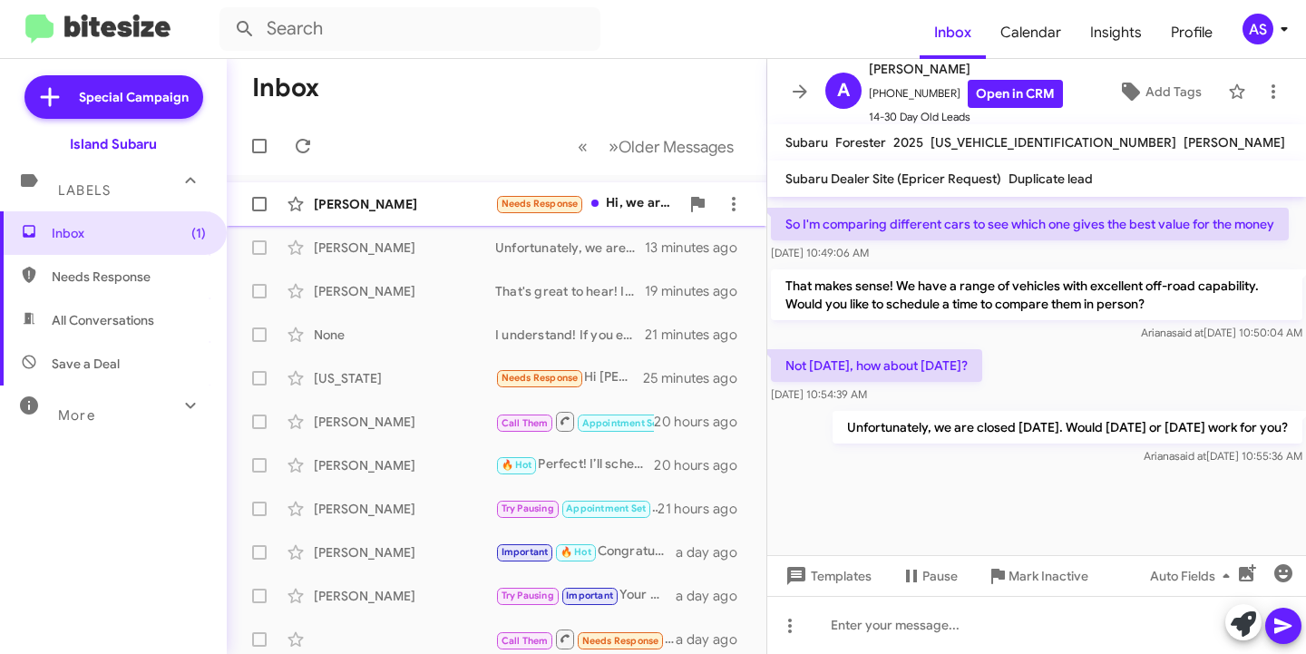
click at [413, 201] on div "[PERSON_NAME]" at bounding box center [404, 204] width 181 height 18
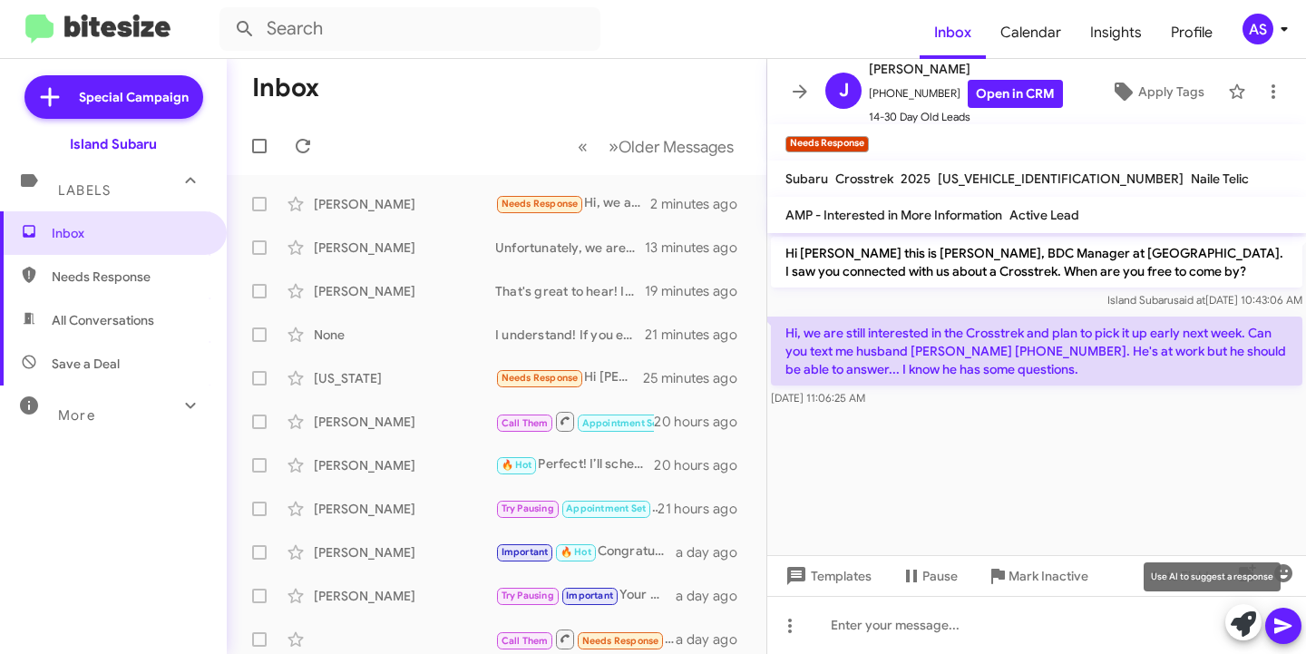
click at [1248, 622] on icon at bounding box center [1243, 624] width 25 height 25
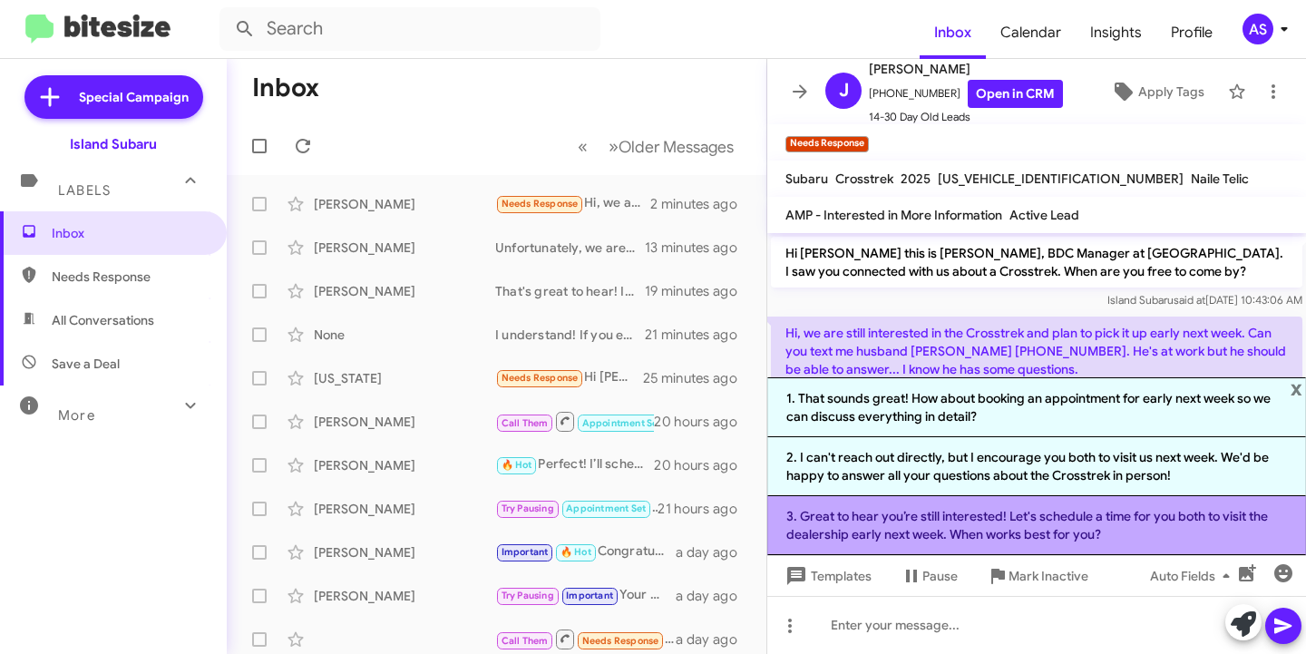
click at [915, 536] on li "3. Great to hear you’re still interested! Let's schedule a time for you both to…" at bounding box center [1037, 525] width 539 height 59
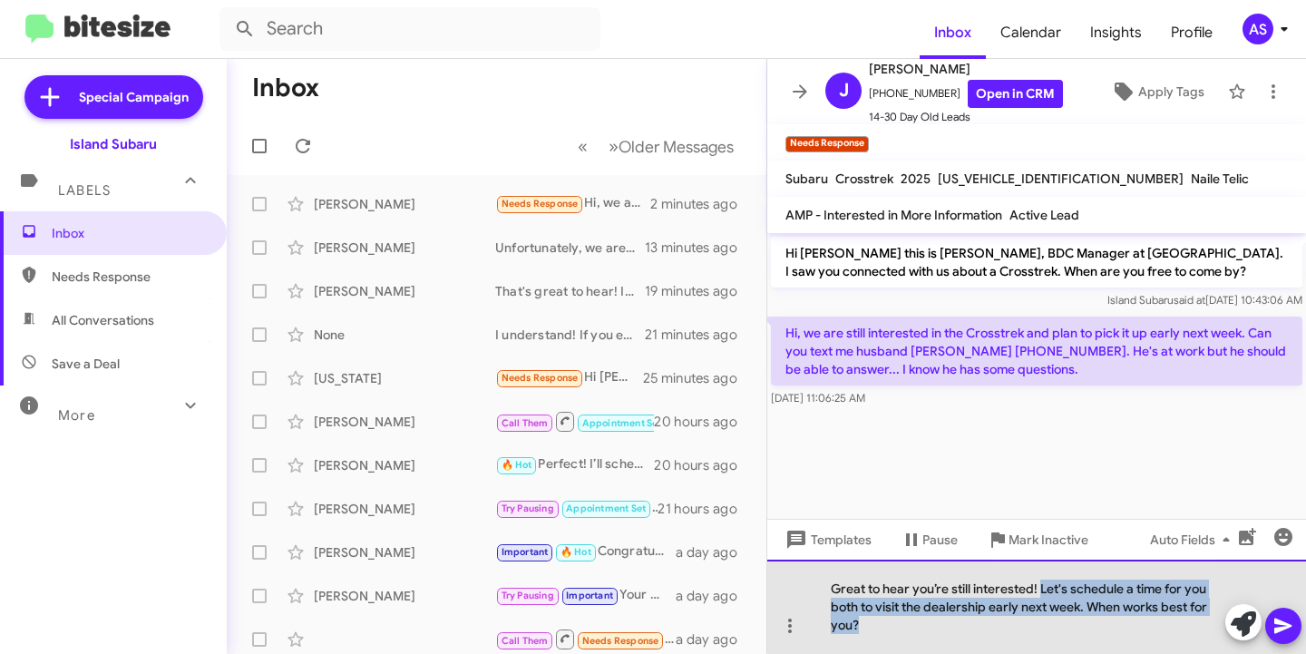
drag, startPoint x: 1041, startPoint y: 582, endPoint x: 1053, endPoint y: 632, distance: 52.4
click at [1053, 632] on div "Great to hear you’re still interested! Let's schedule a time for you both to vi…" at bounding box center [1037, 607] width 539 height 94
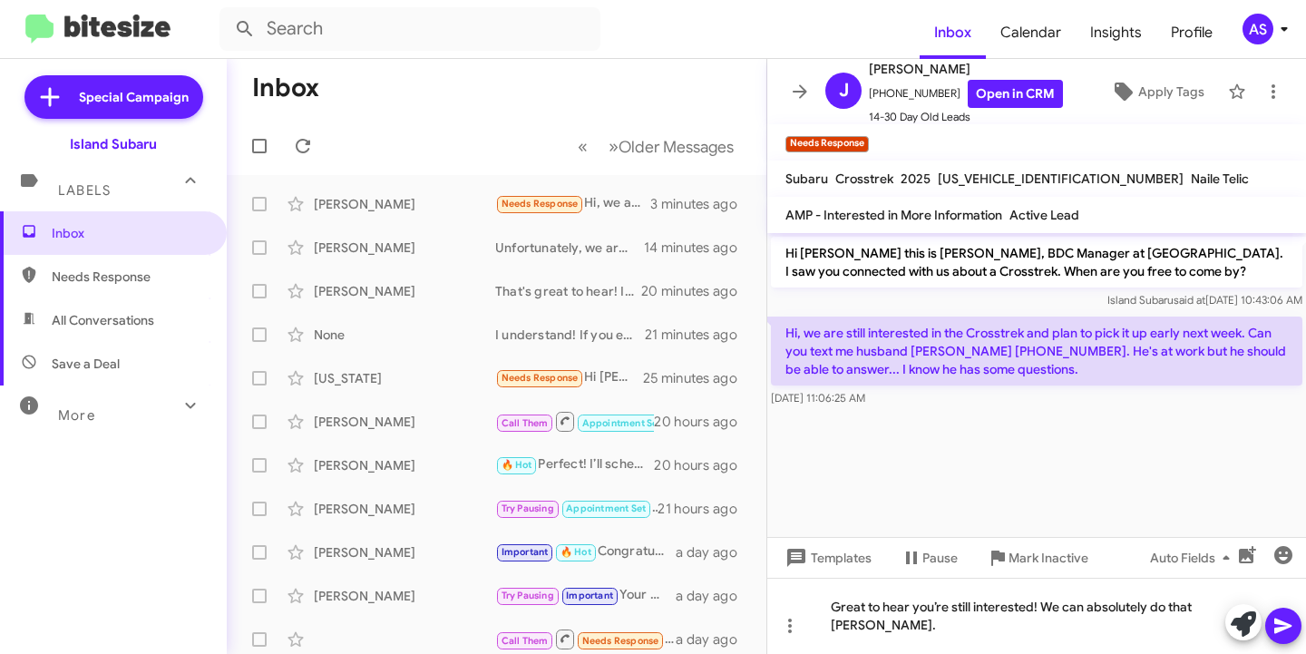
click at [1274, 636] on icon at bounding box center [1284, 626] width 22 height 22
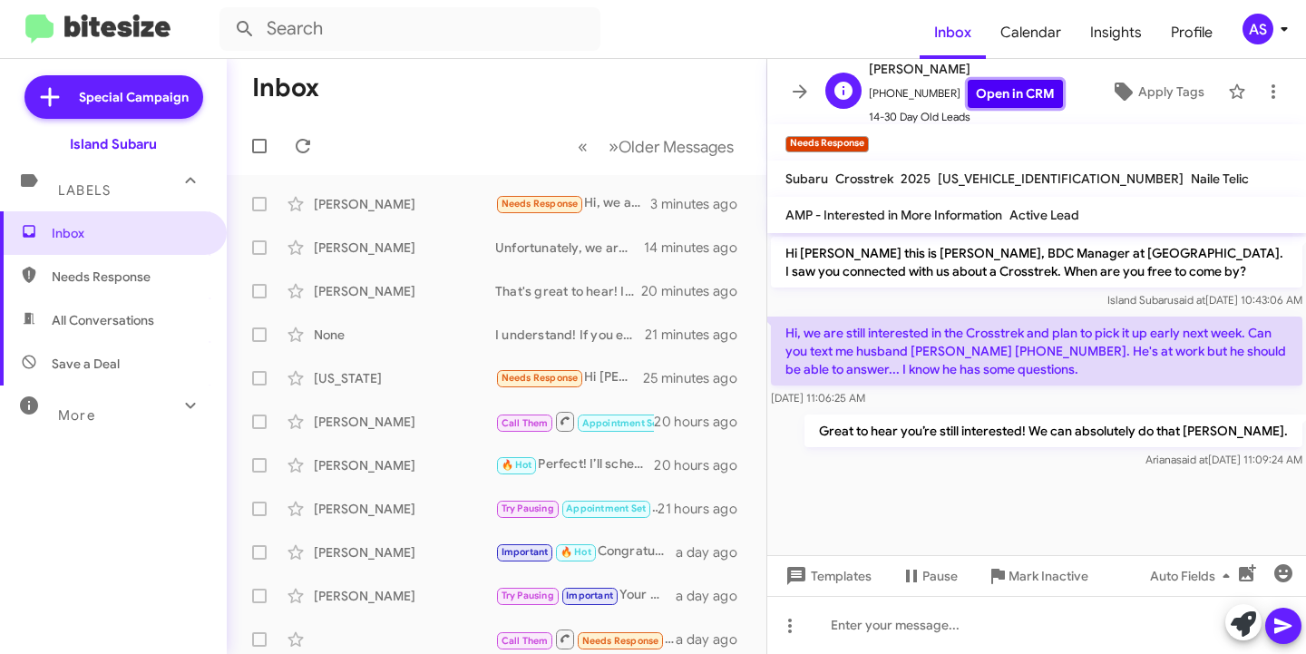
click at [1006, 93] on link "Open in CRM" at bounding box center [1015, 94] width 95 height 28
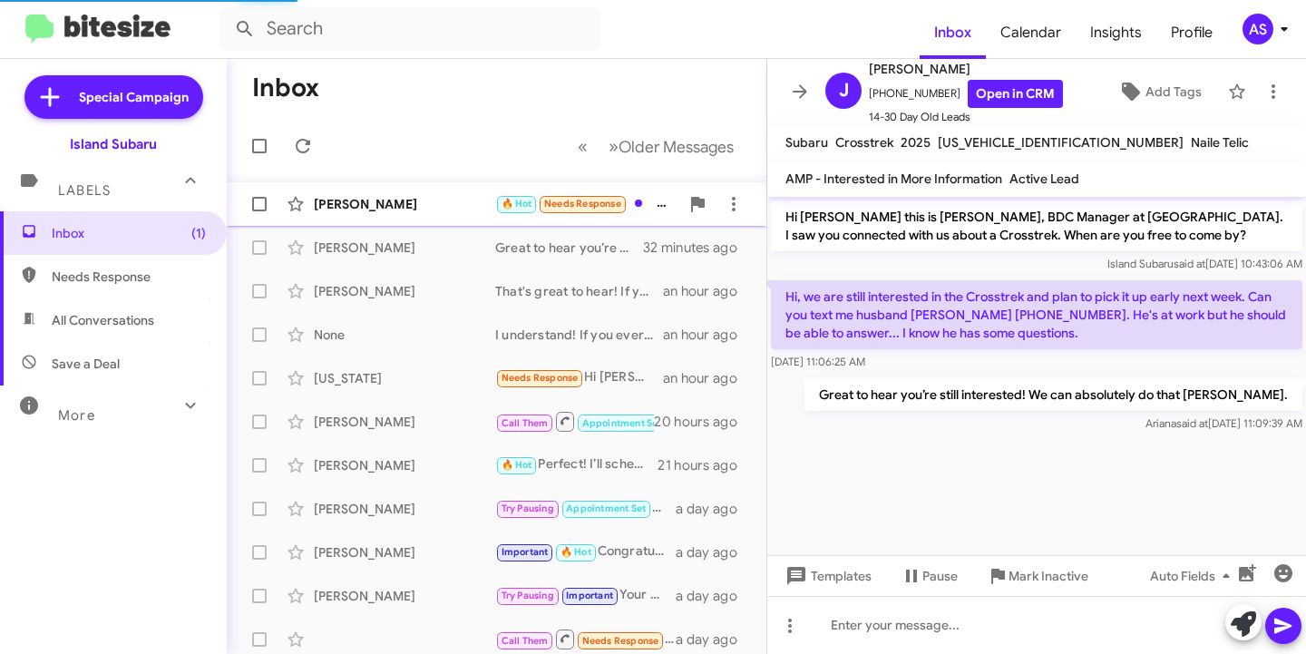
click at [410, 206] on div "[PERSON_NAME]" at bounding box center [404, 204] width 181 height 18
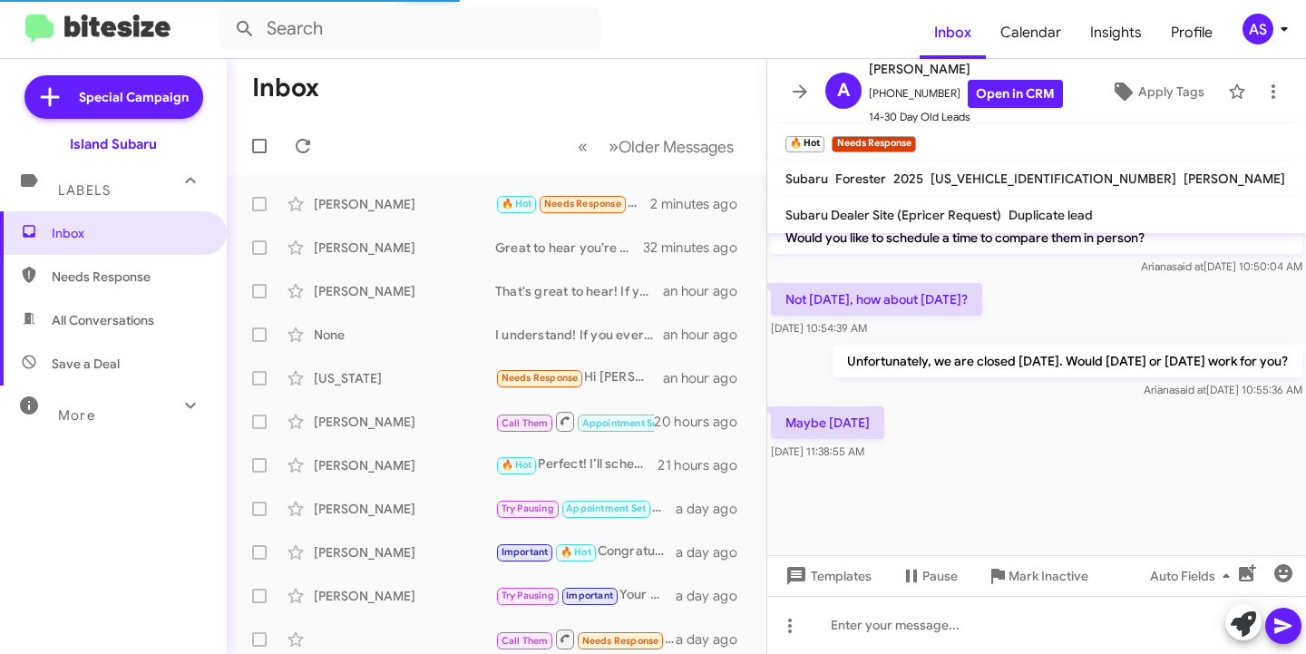
scroll to position [1892, 0]
click at [1242, 623] on icon at bounding box center [1243, 624] width 25 height 25
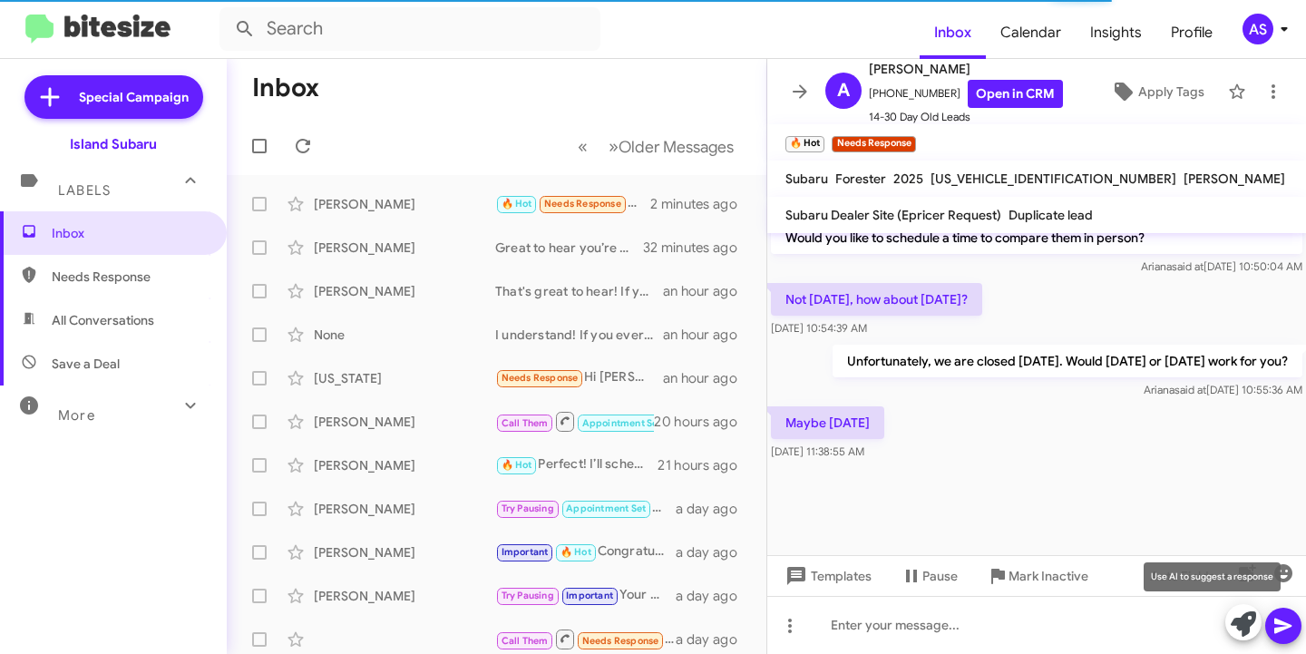
click at [1230, 620] on button at bounding box center [1244, 622] width 36 height 36
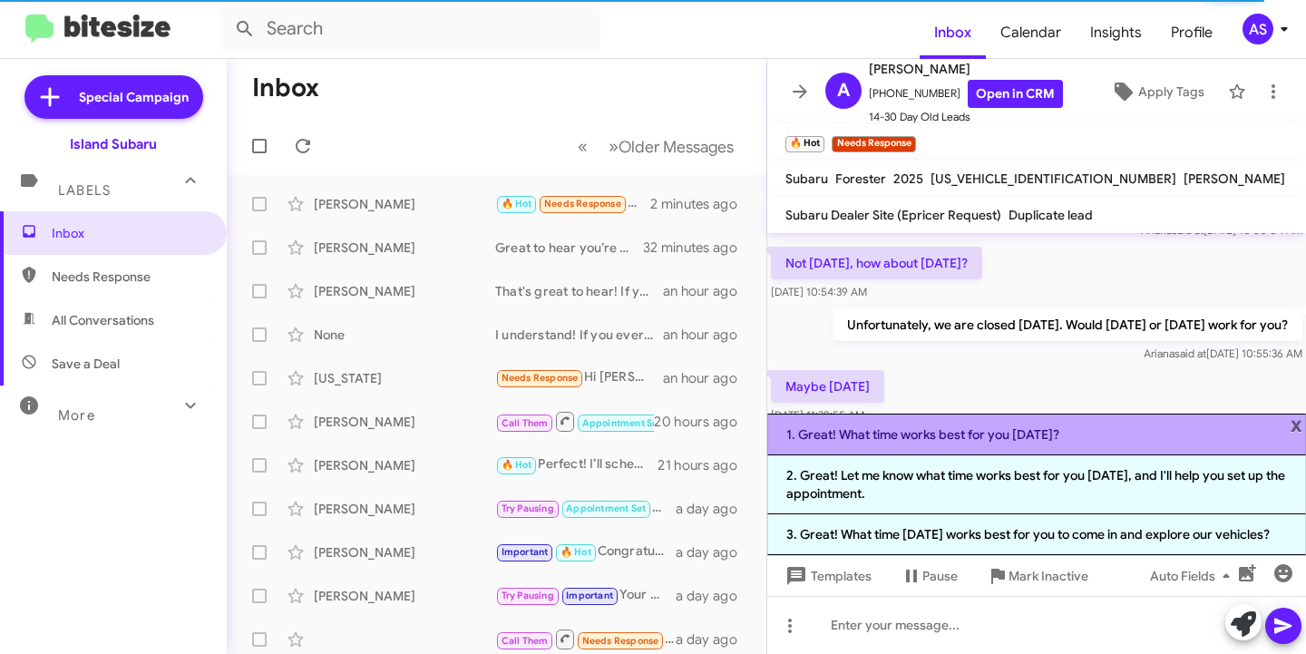
click at [1069, 414] on li "1. Great! What time works best for you [DATE]?" at bounding box center [1037, 435] width 539 height 42
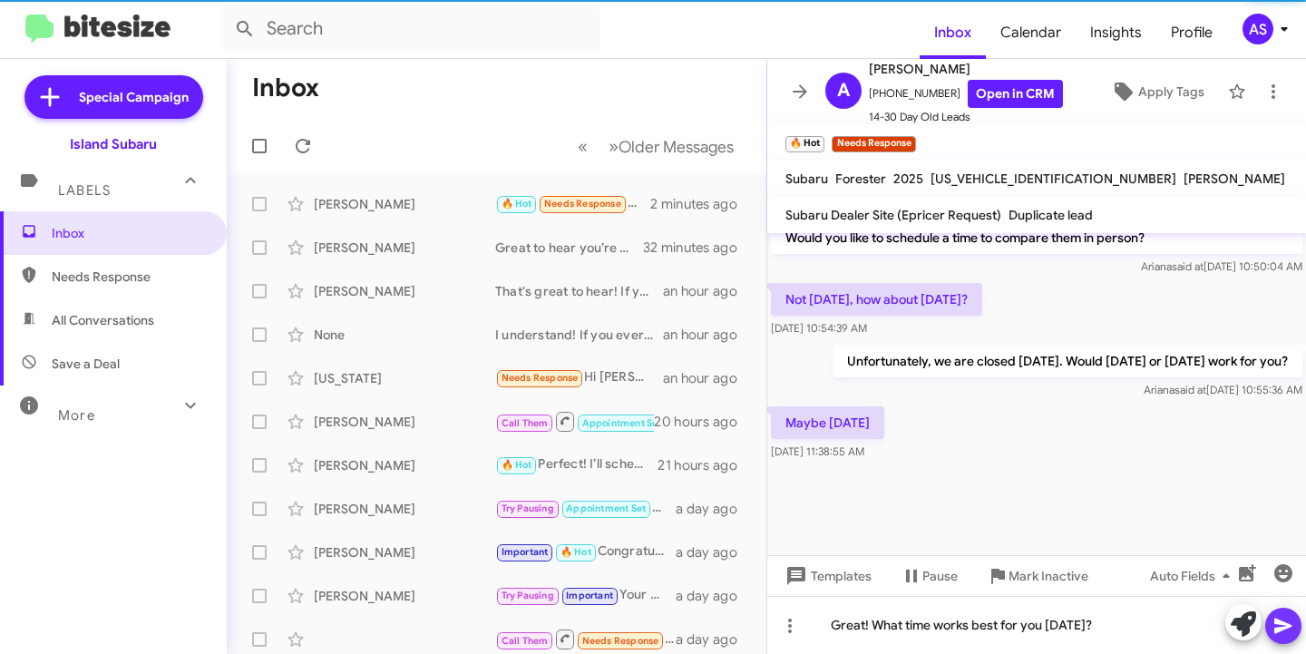
click at [1285, 619] on icon at bounding box center [1284, 626] width 22 height 22
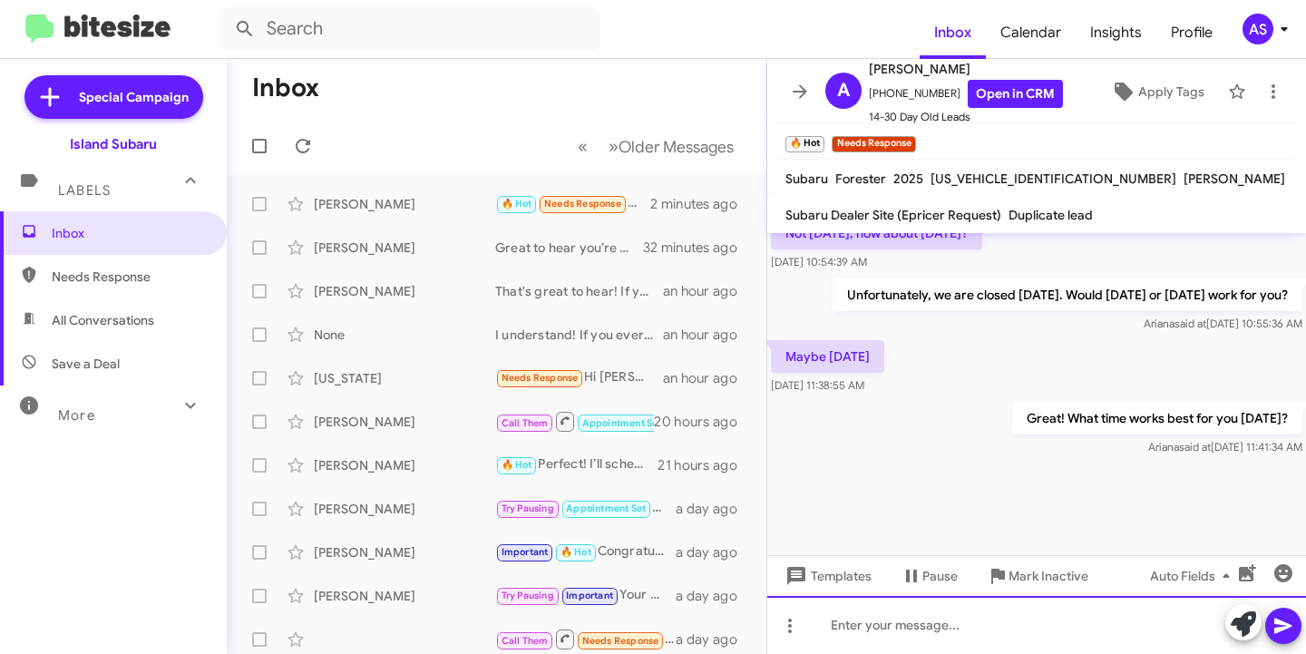
scroll to position [1958, 0]
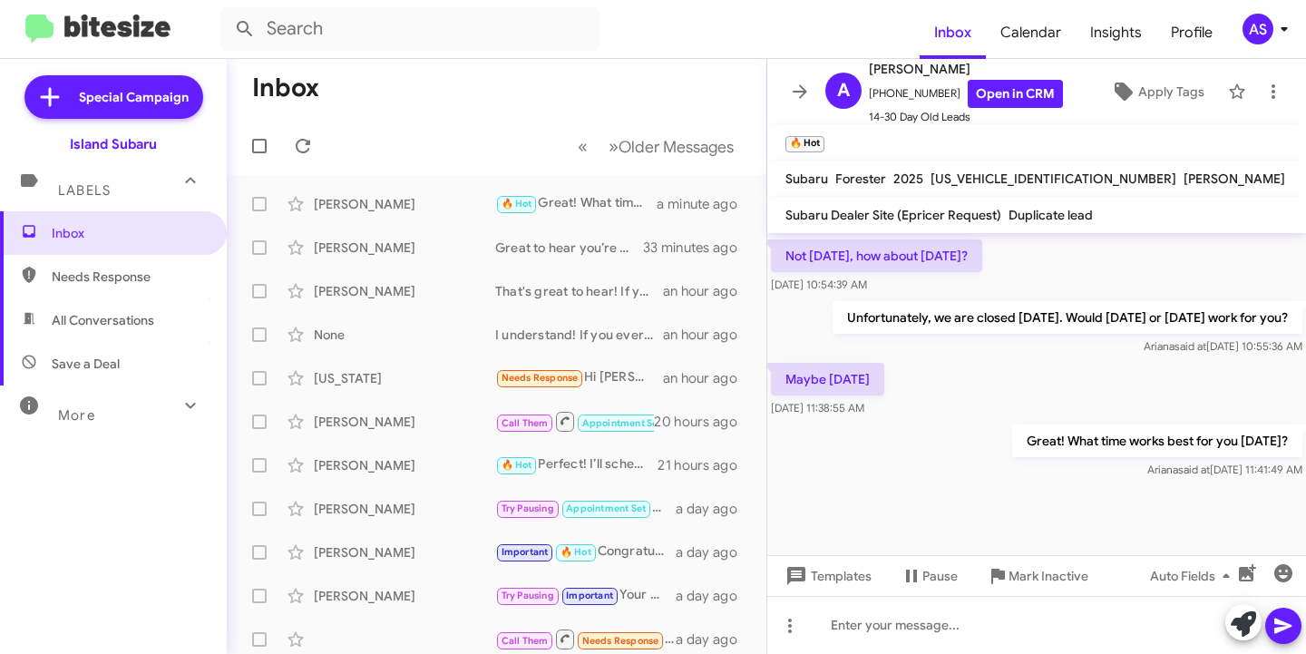
scroll to position [1855, 0]
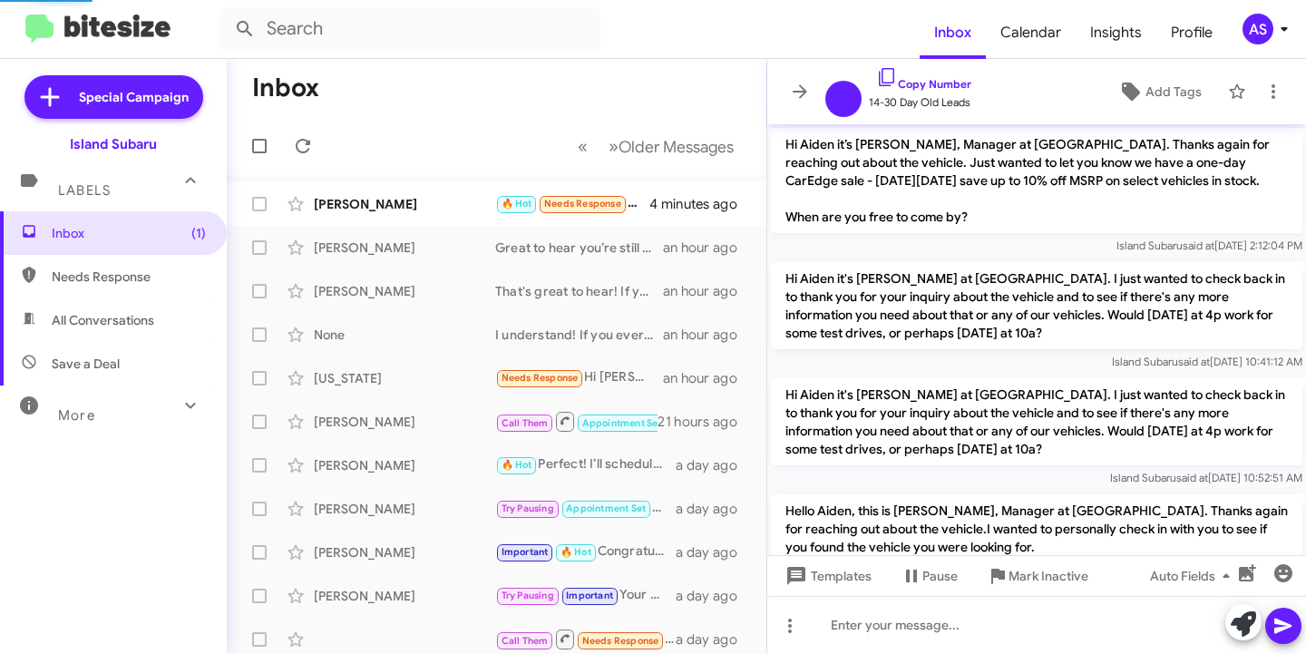
scroll to position [1692, 0]
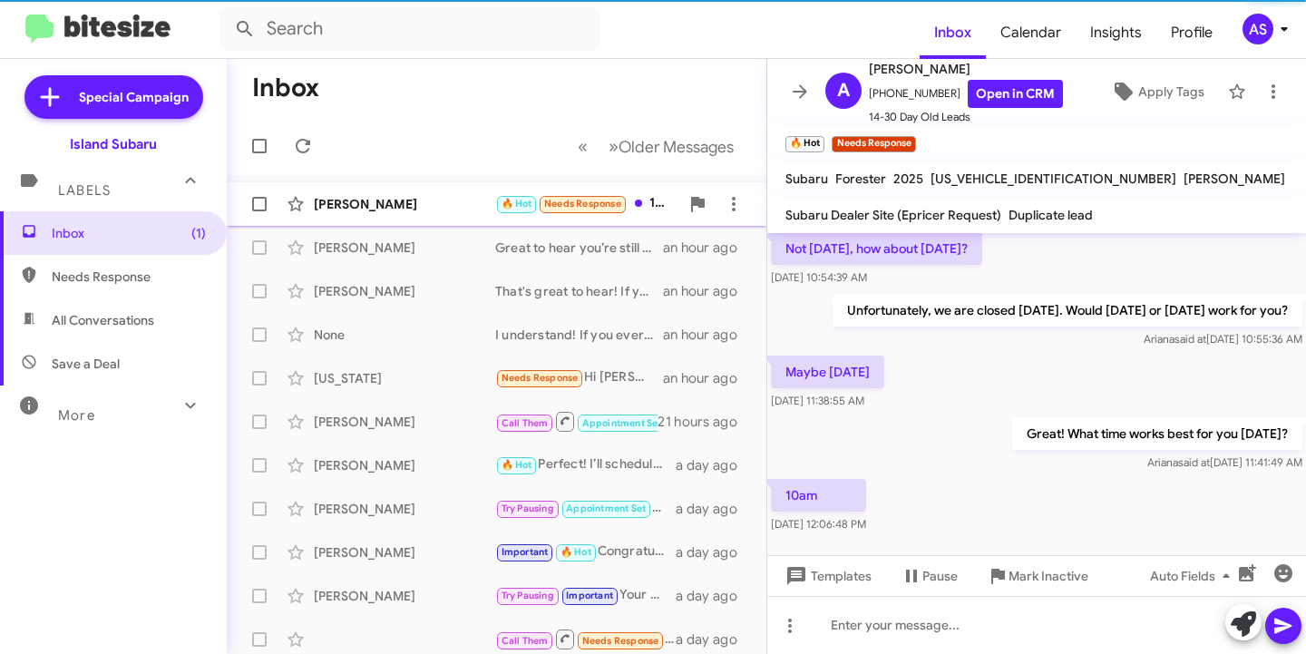
click at [470, 191] on div "[PERSON_NAME] 🔥 Hot Needs Response 10am 4 minutes ago" at bounding box center [496, 204] width 511 height 36
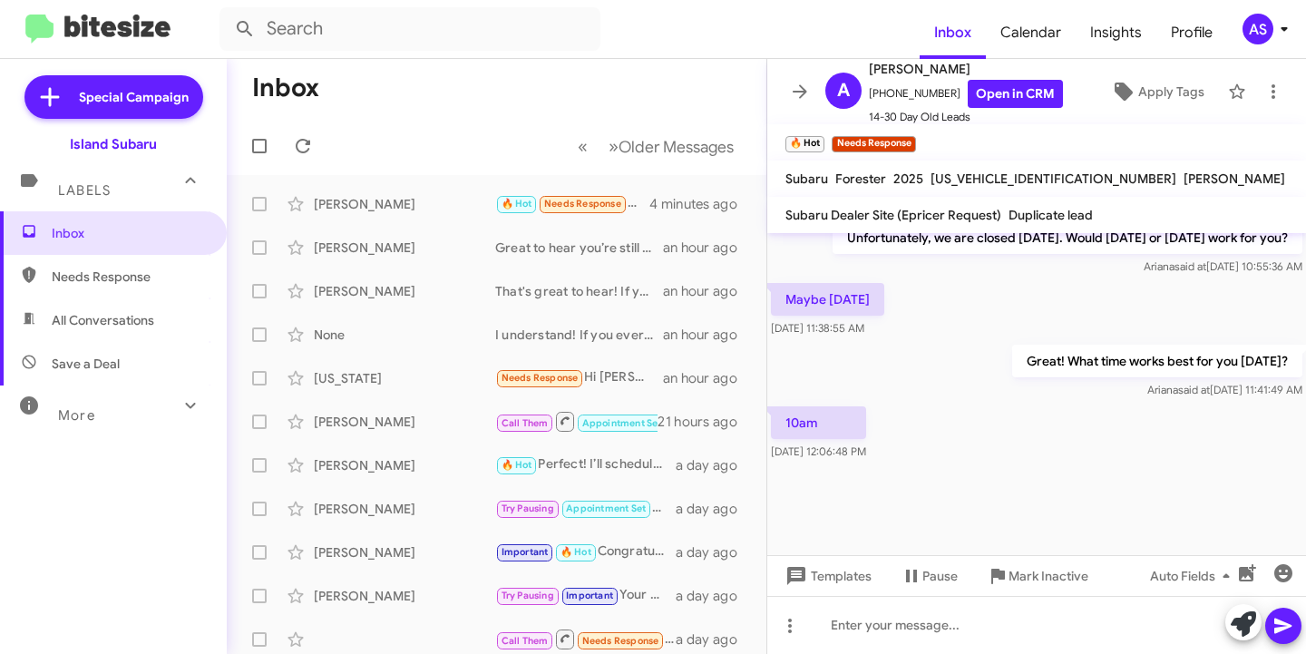
scroll to position [1801, 0]
click at [1240, 630] on icon at bounding box center [1243, 624] width 25 height 25
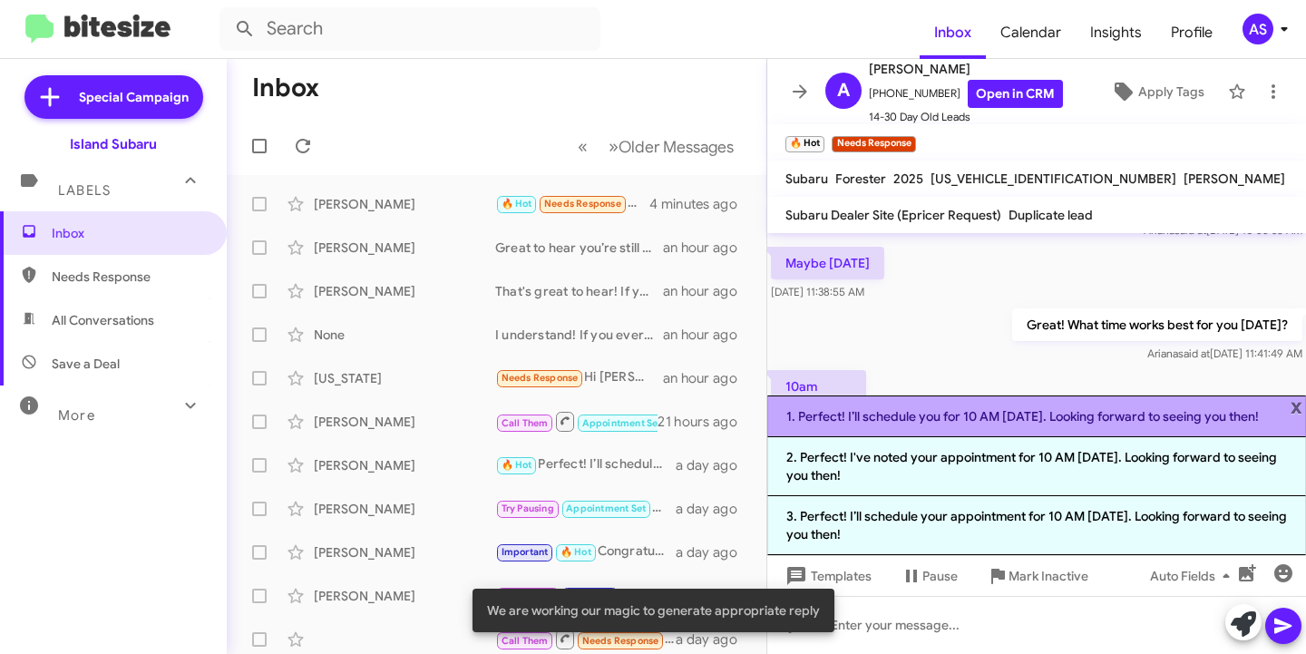
click at [1032, 410] on li "1. Perfect! I’ll schedule you for 10 AM on Monday. Looking forward to seeing yo…" at bounding box center [1037, 417] width 539 height 42
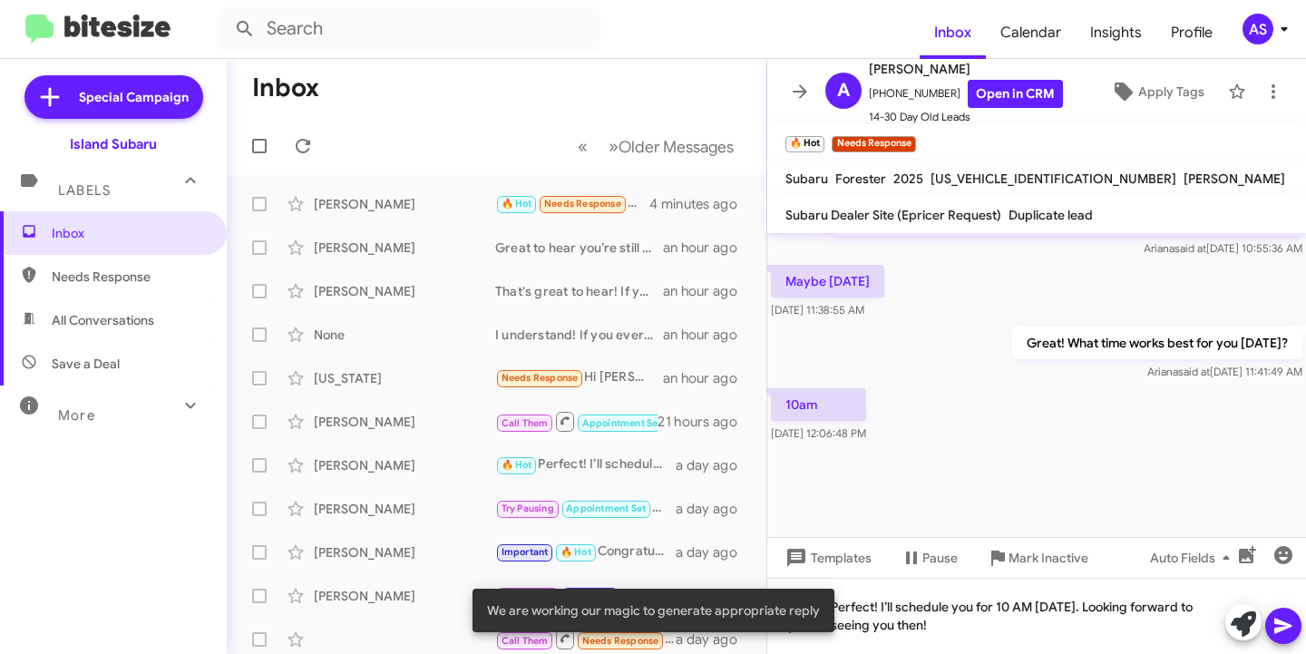
click at [1284, 618] on icon at bounding box center [1284, 626] width 22 height 22
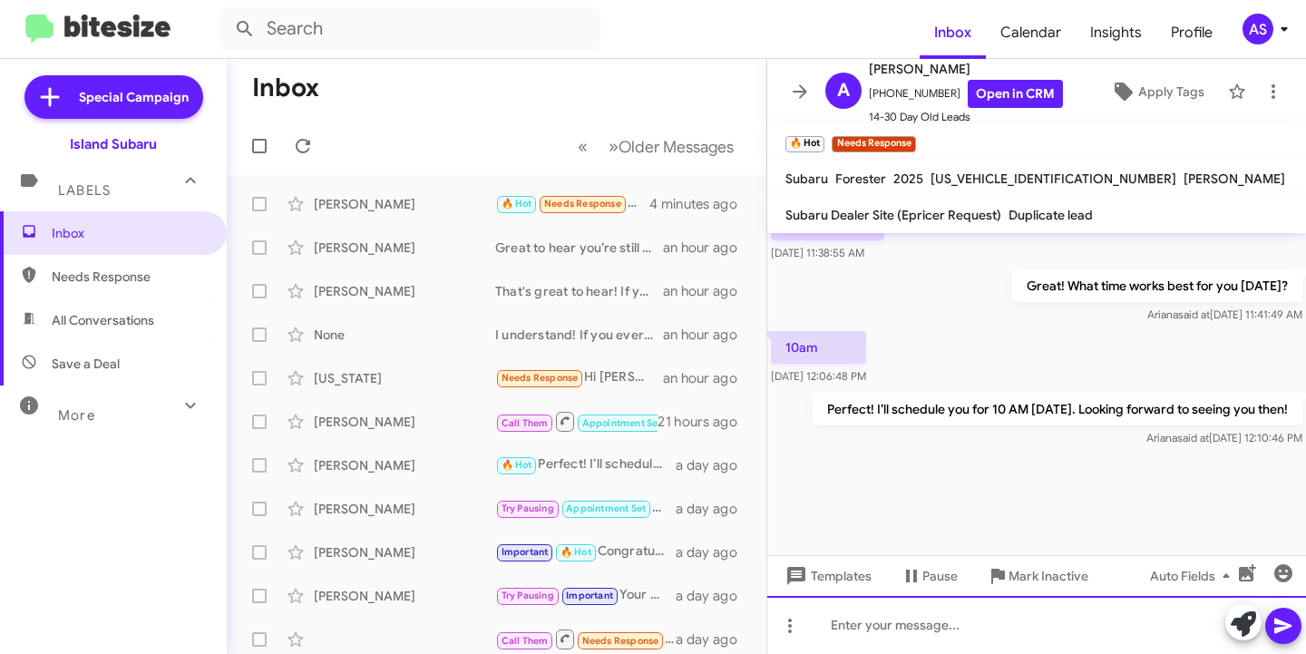
scroll to position [2090, 0]
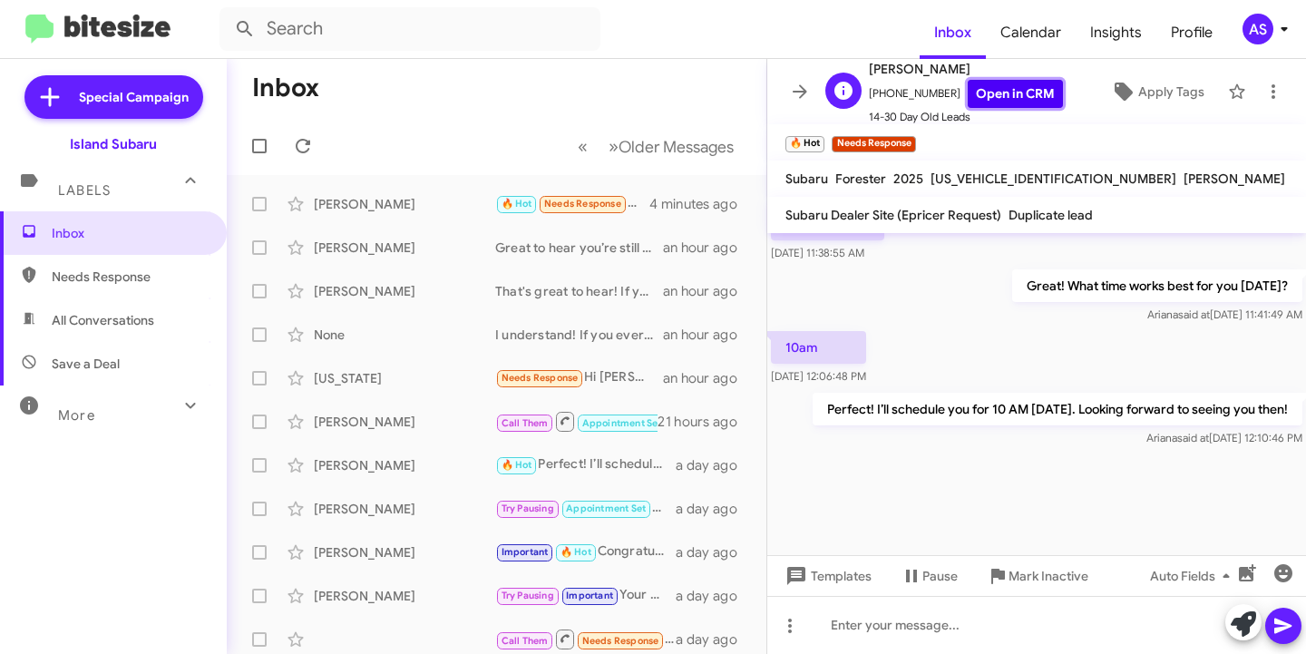
click at [1007, 93] on link "Open in CRM" at bounding box center [1015, 94] width 95 height 28
click at [1145, 91] on span "Apply Tags" at bounding box center [1172, 91] width 66 height 33
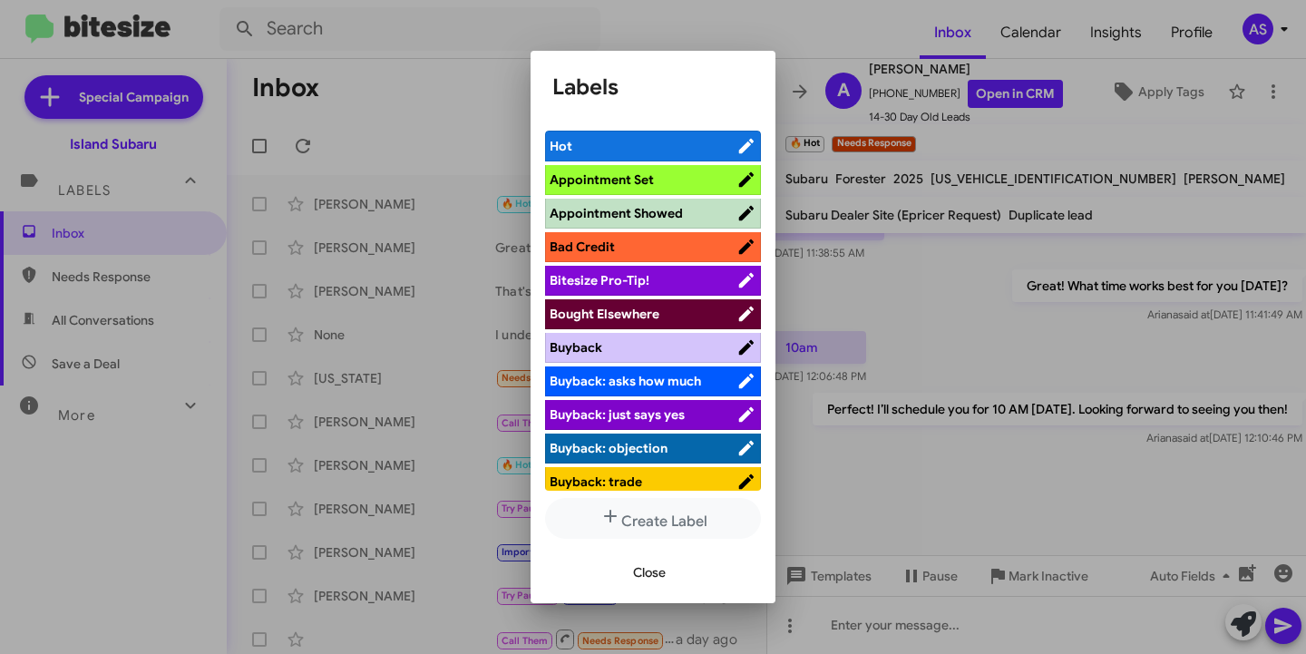
click at [602, 182] on span "Appointment Set" at bounding box center [602, 179] width 104 height 16
click at [654, 563] on span "Close" at bounding box center [649, 572] width 33 height 33
